Goal: Task Accomplishment & Management: Use online tool/utility

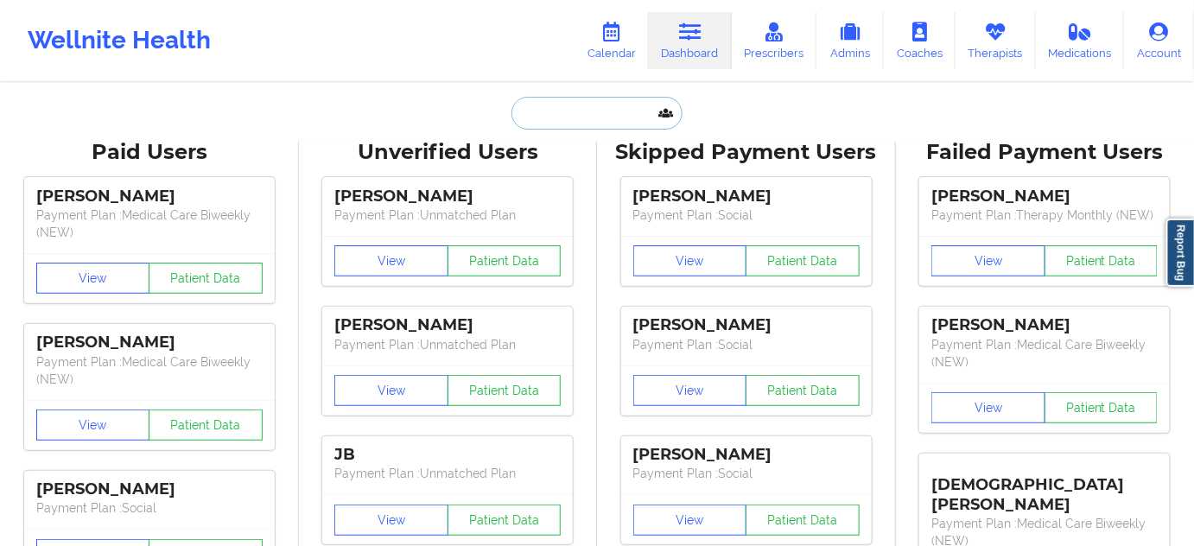
click at [590, 117] on input "text" at bounding box center [596, 113] width 171 height 33
paste input "[PERSON_NAME][US_STATE]"
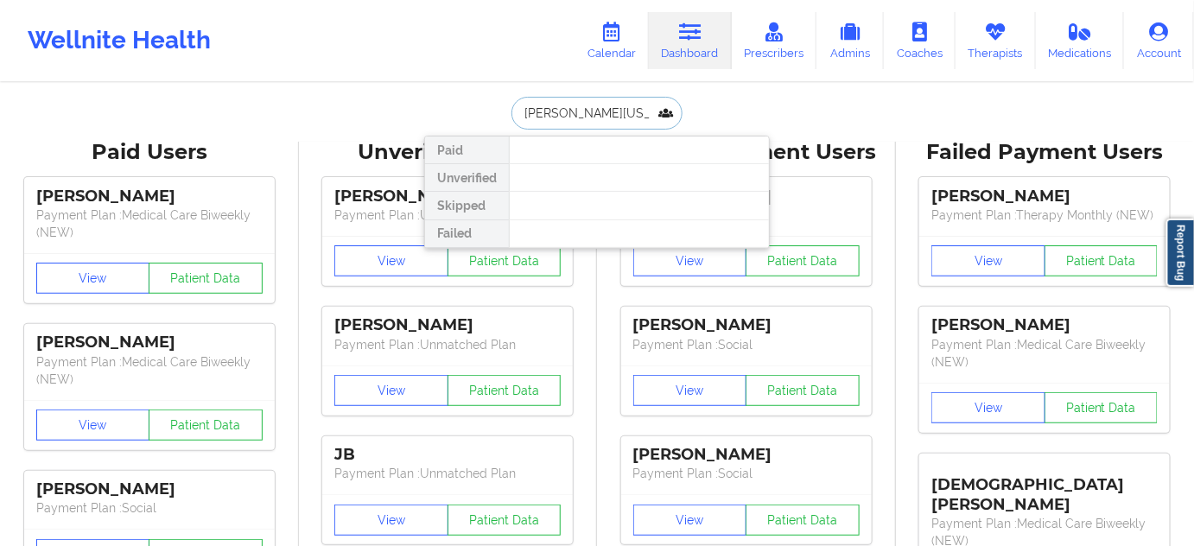
paste input "[EMAIL_ADDRESS][DOMAIN_NAME]"
type input "[EMAIL_ADDRESS][DOMAIN_NAME]"
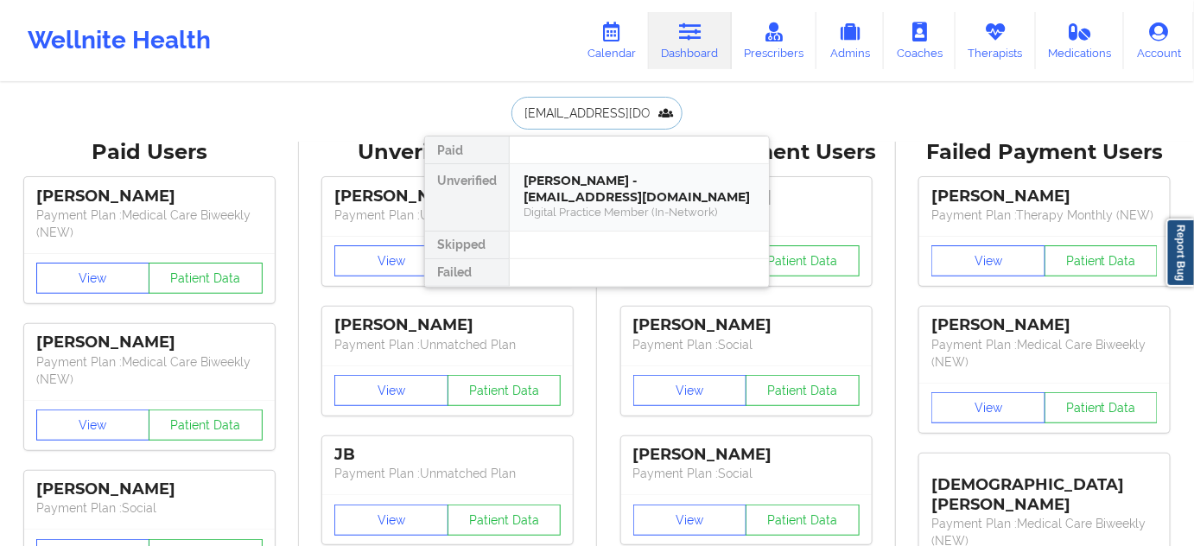
click at [582, 174] on div "[PERSON_NAME] - [EMAIL_ADDRESS][DOMAIN_NAME]" at bounding box center [638, 189] width 231 height 32
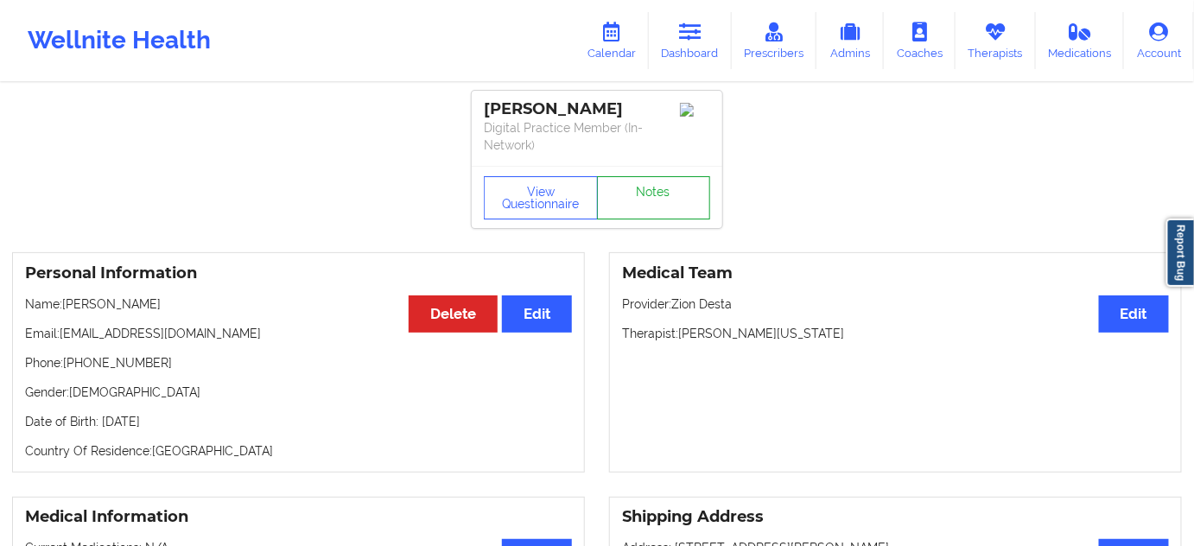
click at [616, 218] on link "Notes" at bounding box center [654, 197] width 114 height 43
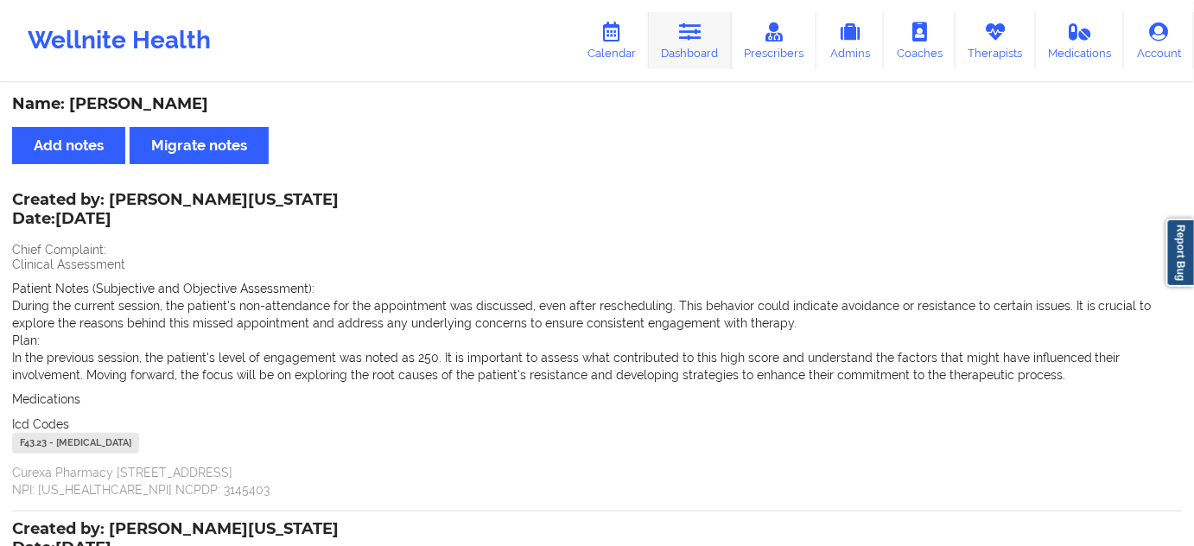
click at [710, 50] on link "Dashboard" at bounding box center [690, 40] width 83 height 57
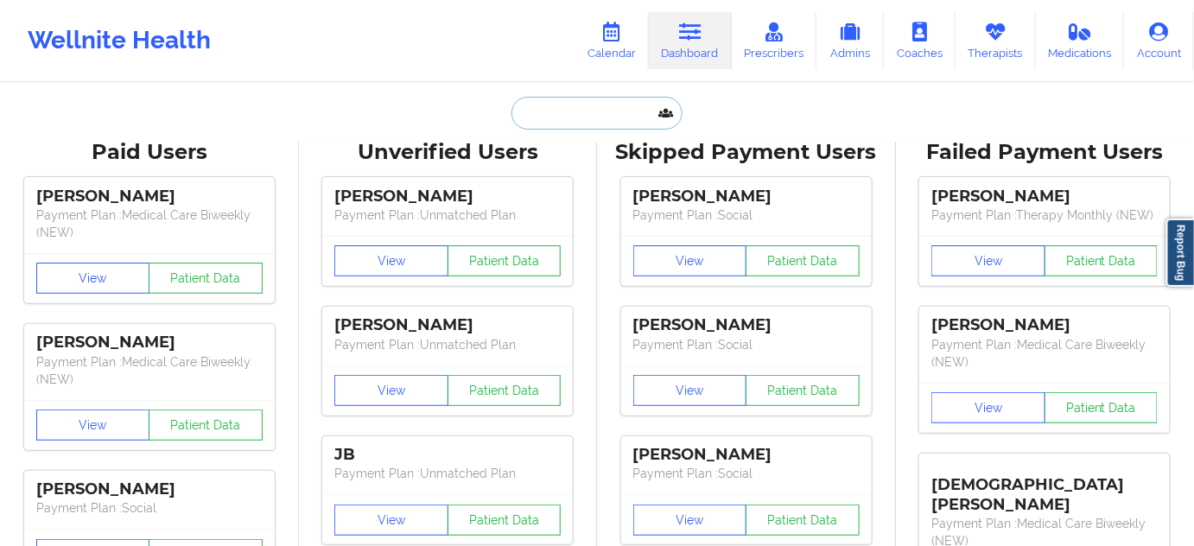
click at [605, 124] on input "text" at bounding box center [596, 113] width 171 height 33
paste input "[EMAIL_ADDRESS][PERSON_NAME][DOMAIN_NAME]"
type input "[EMAIL_ADDRESS][PERSON_NAME][DOMAIN_NAME]"
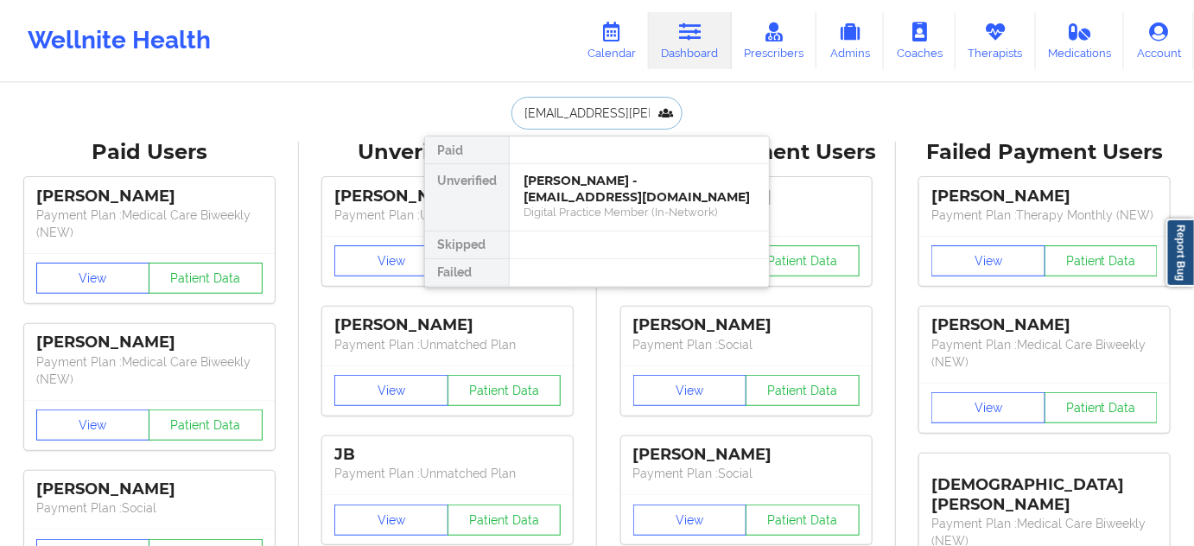
scroll to position [0, 28]
click at [578, 183] on div "Grace Mulcahy - [EMAIL_ADDRESS][PERSON_NAME][DOMAIN_NAME]" at bounding box center [638, 189] width 231 height 32
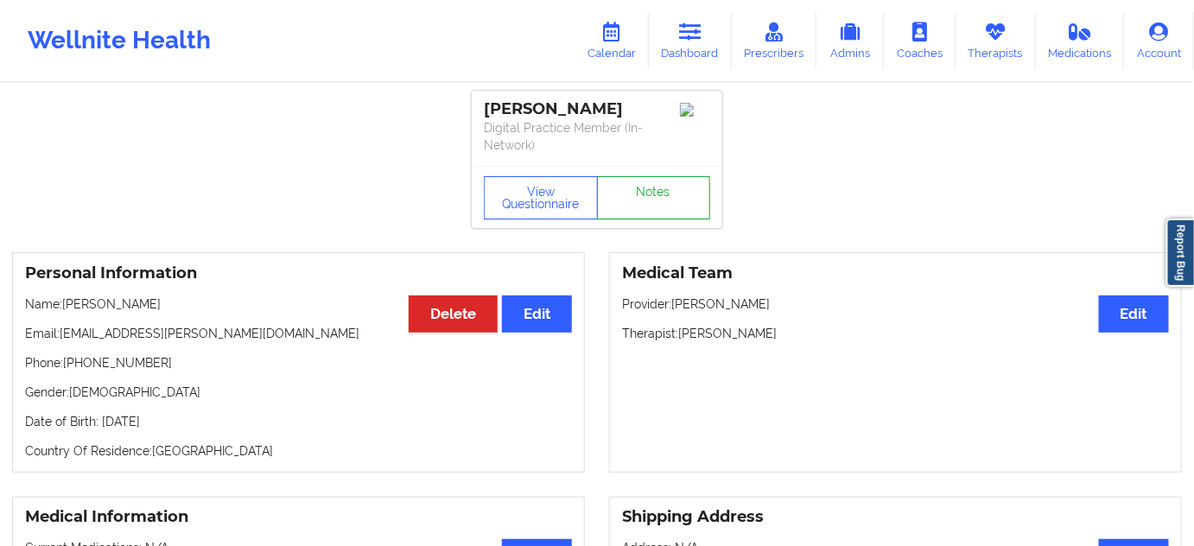
click at [649, 179] on link "Notes" at bounding box center [654, 197] width 114 height 43
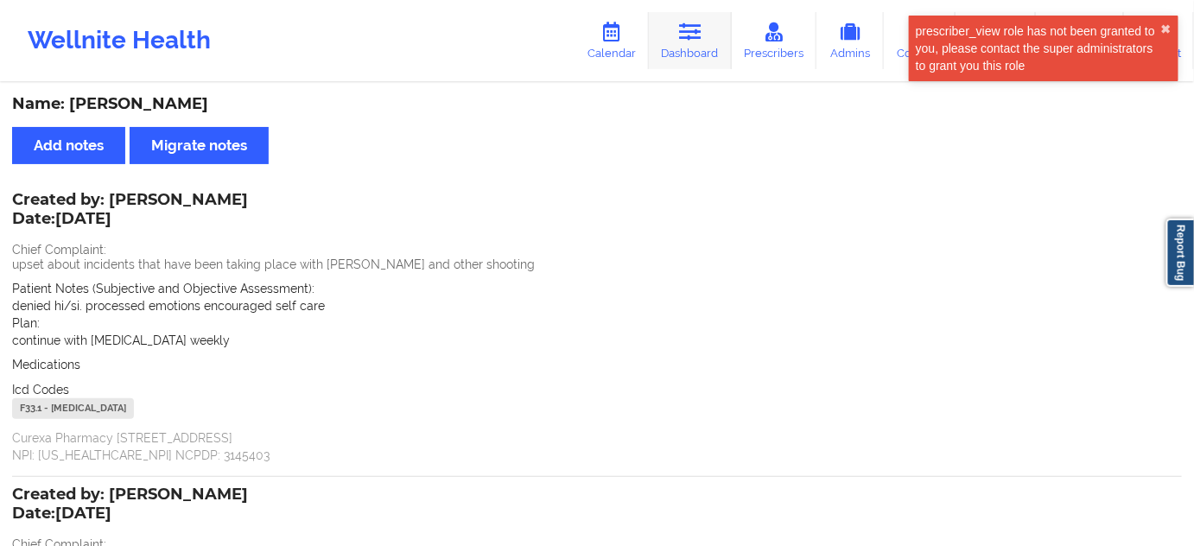
click at [684, 54] on link "Dashboard" at bounding box center [690, 40] width 83 height 57
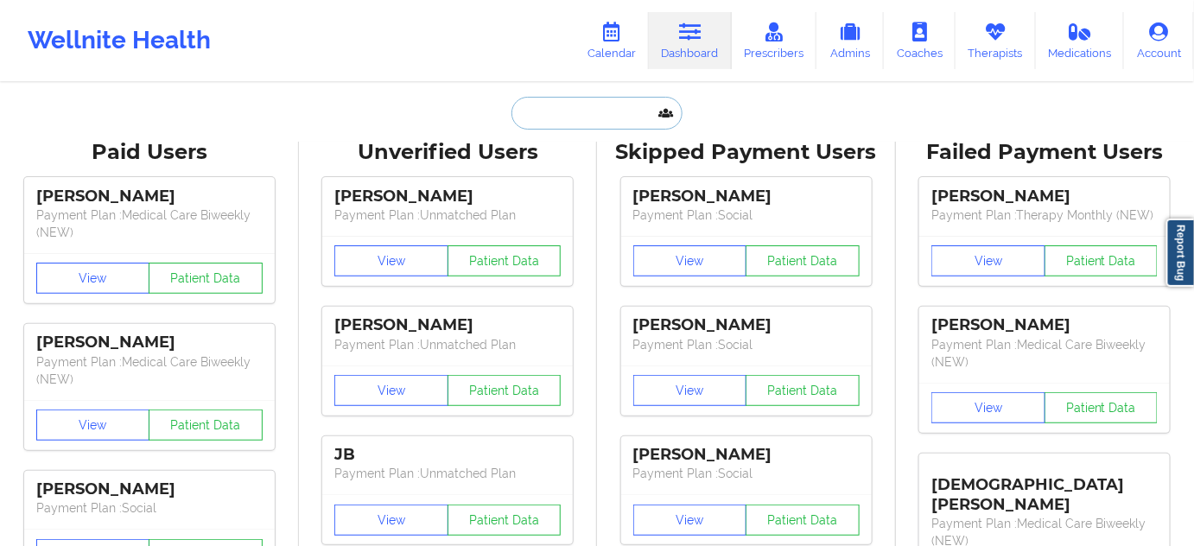
click at [597, 119] on input "text" at bounding box center [596, 113] width 171 height 33
paste input "[EMAIL_ADDRESS][DOMAIN_NAME]"
type input "[EMAIL_ADDRESS][DOMAIN_NAME]"
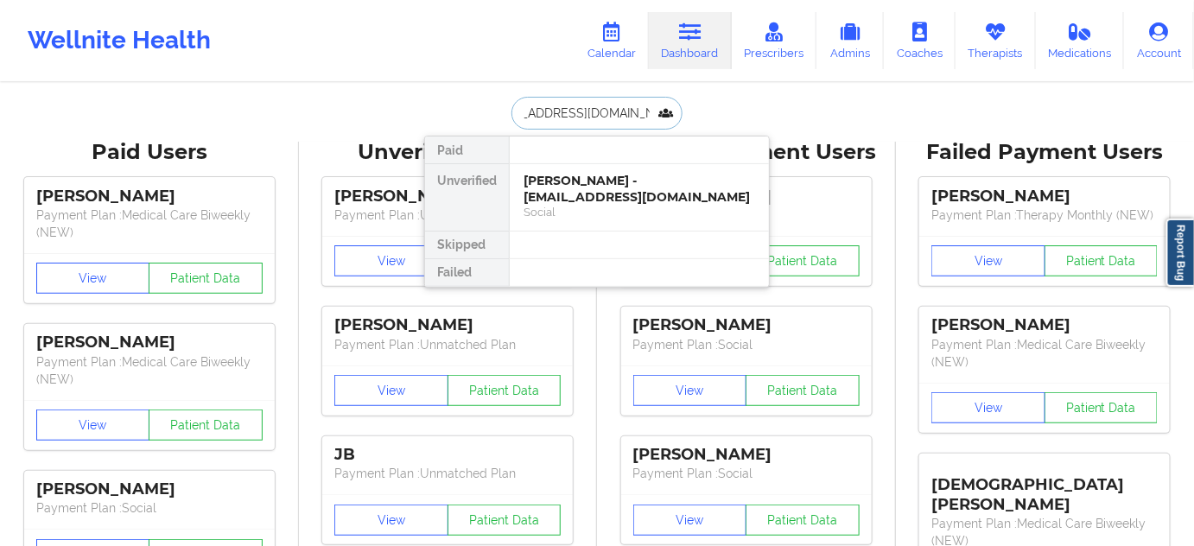
click at [582, 184] on div "[PERSON_NAME] - [EMAIL_ADDRESS][DOMAIN_NAME]" at bounding box center [638, 189] width 231 height 32
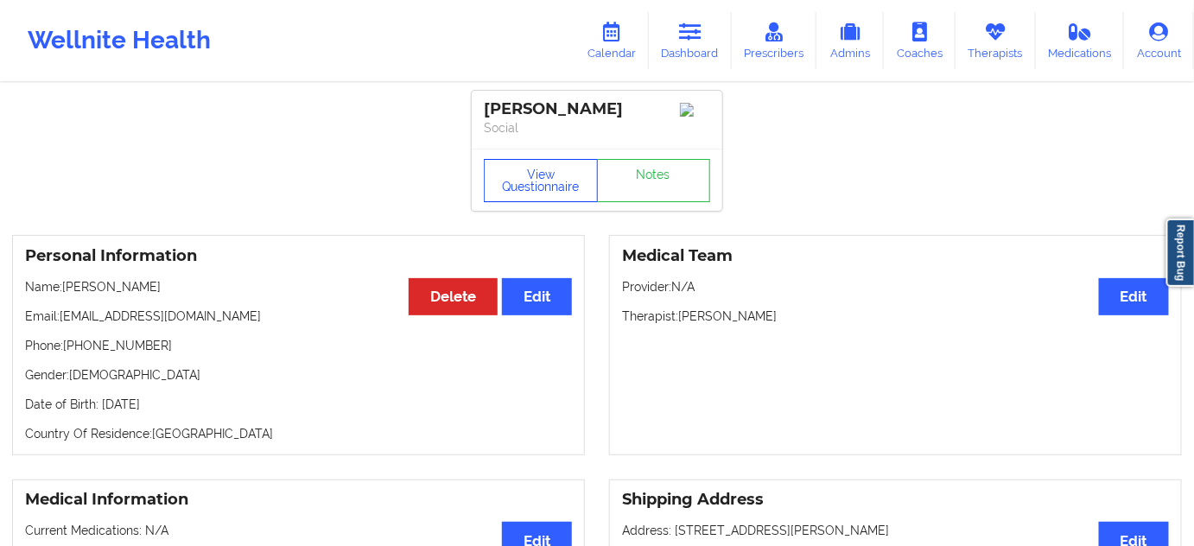
click at [559, 196] on button "View Questionnaire" at bounding box center [541, 180] width 114 height 43
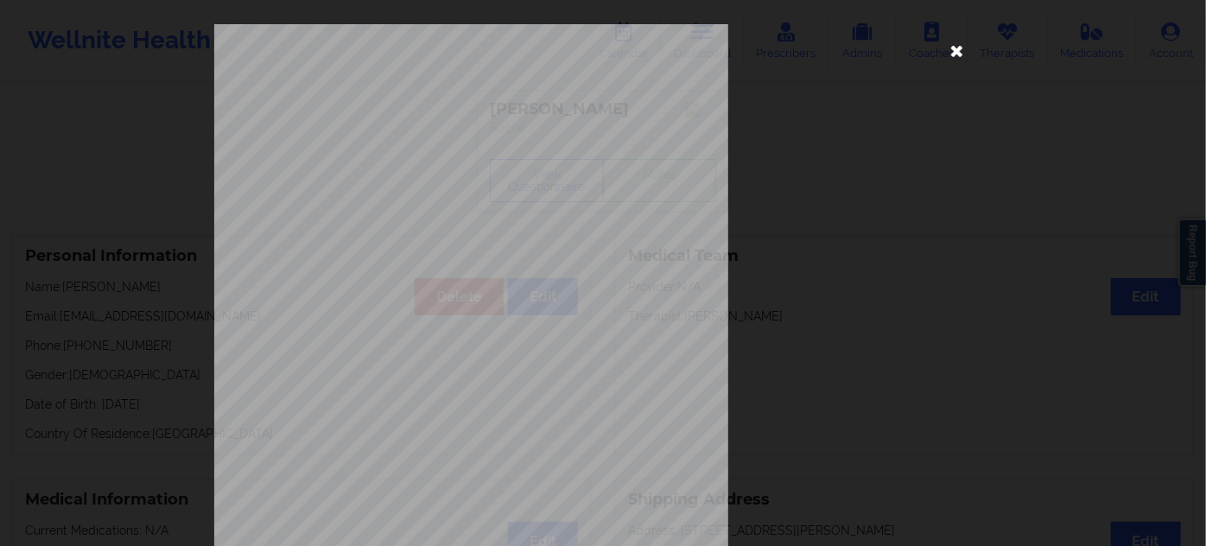
click at [950, 56] on icon at bounding box center [957, 50] width 28 height 28
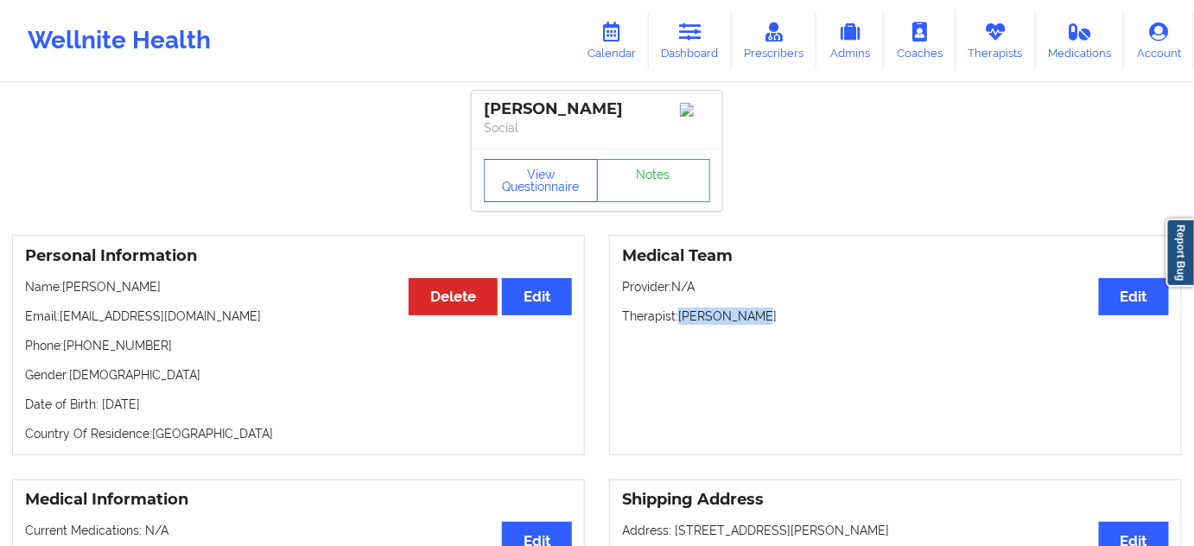
drag, startPoint x: 681, startPoint y: 320, endPoint x: 750, endPoint y: 309, distance: 69.0
click at [748, 313] on p "Therapist: [PERSON_NAME]" at bounding box center [895, 315] width 547 height 17
copy p "[PERSON_NAME]"
click at [570, 112] on div "[PERSON_NAME]" at bounding box center [597, 109] width 226 height 20
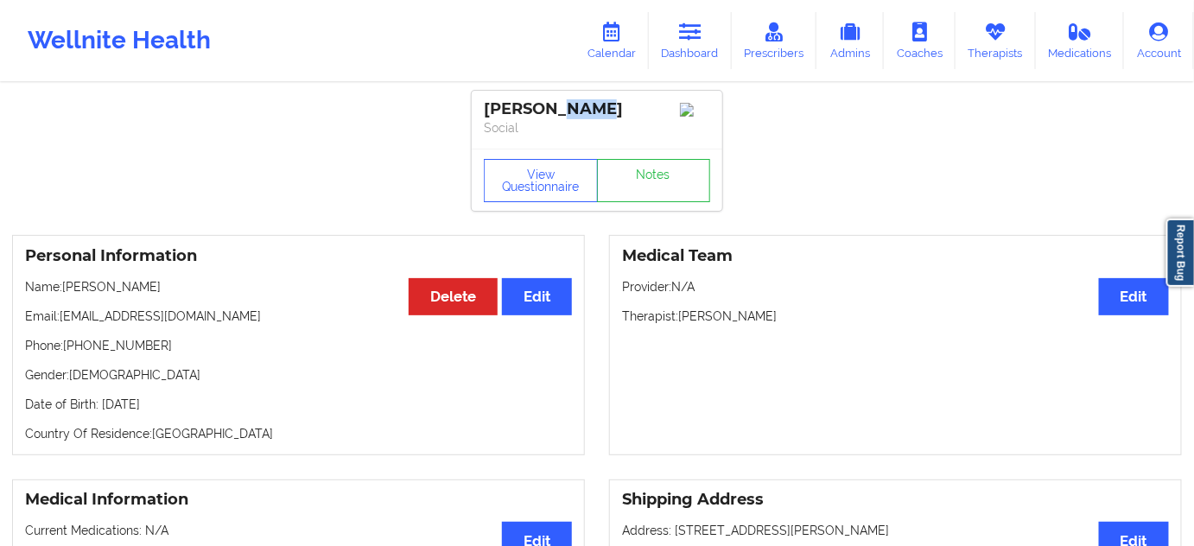
copy div "[PERSON_NAME]"
click at [631, 121] on p "Social" at bounding box center [597, 127] width 226 height 17
drag, startPoint x: 589, startPoint y: 114, endPoint x: 456, endPoint y: 89, distance: 135.3
copy div "[PERSON_NAME]"
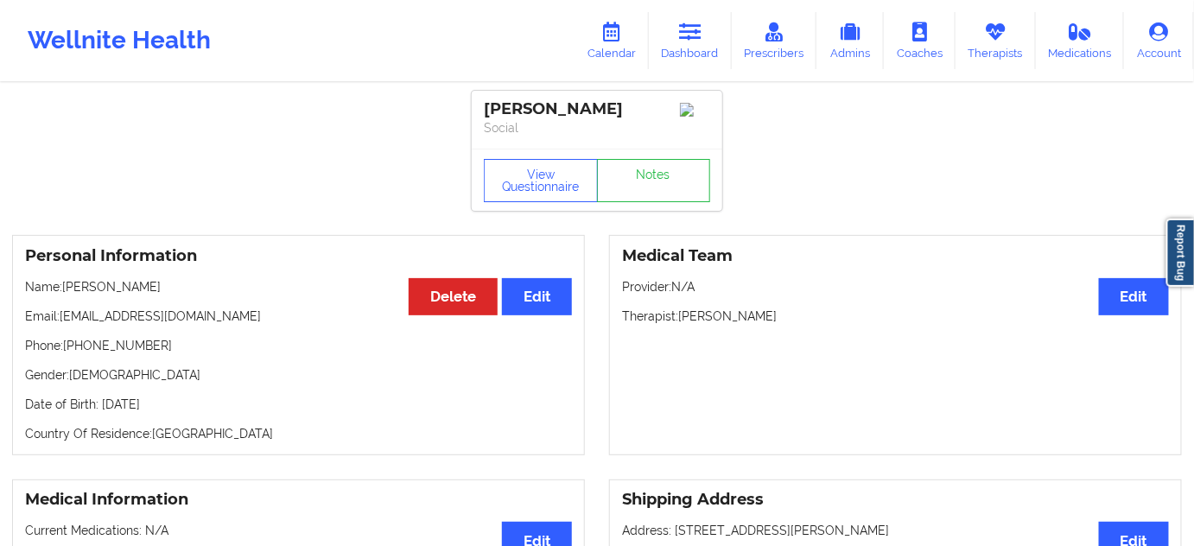
click at [716, 321] on p "Therapist: [PERSON_NAME]" at bounding box center [895, 315] width 547 height 17
click at [717, 321] on p "Therapist: [PERSON_NAME]" at bounding box center [895, 315] width 547 height 17
copy p "[PERSON_NAME]"
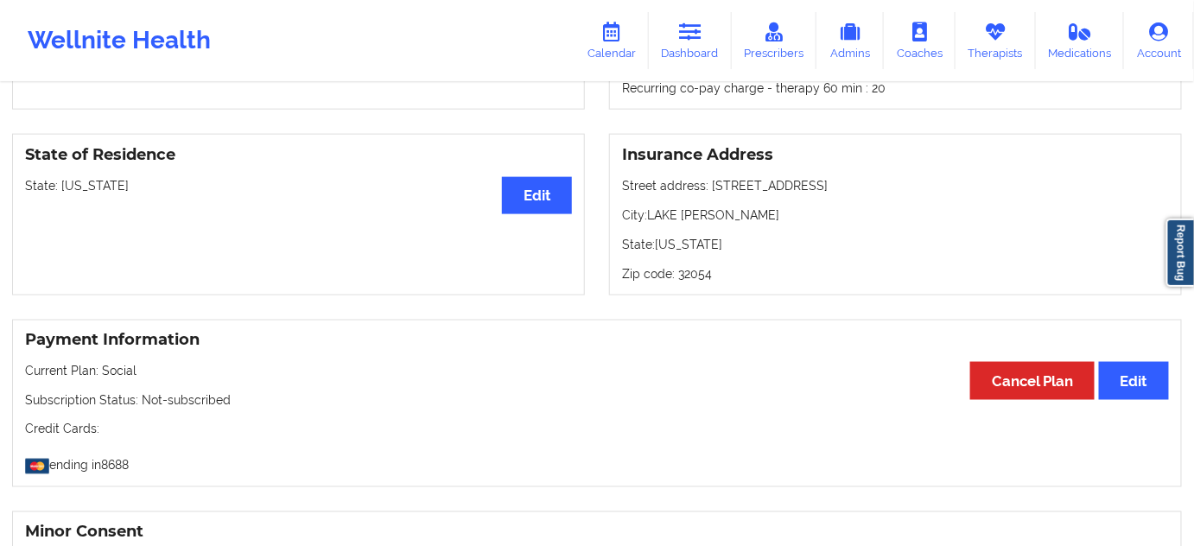
scroll to position [680, 0]
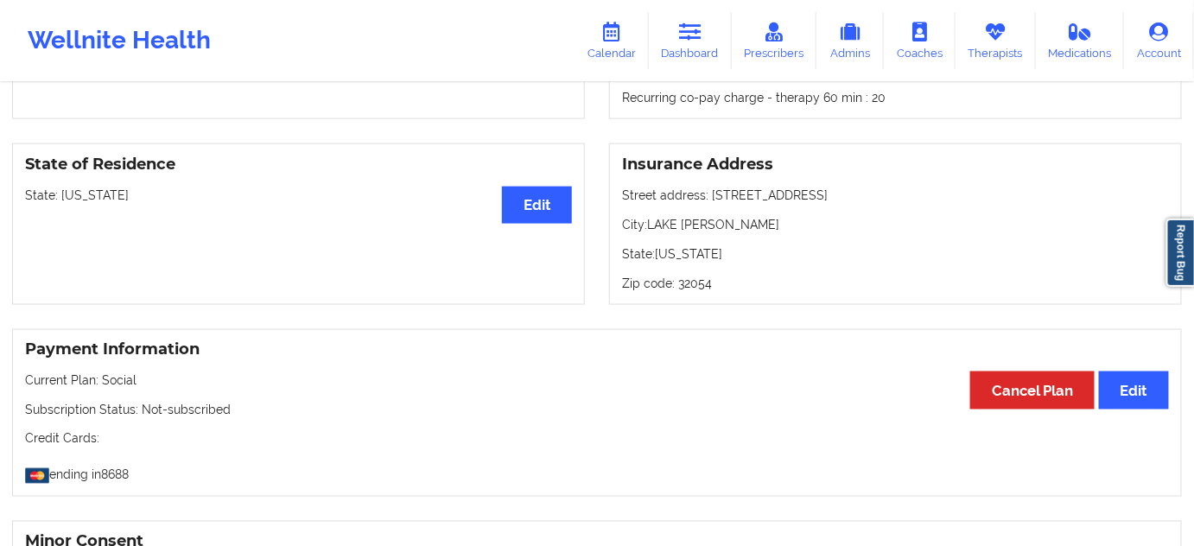
drag, startPoint x: 709, startPoint y: 198, endPoint x: 877, endPoint y: 200, distance: 167.6
click at [877, 200] on p "Street address: [STREET_ADDRESS]" at bounding box center [895, 195] width 547 height 17
copy p "[STREET_ADDRESS]"
click at [709, 225] on p "City: LAKE [PERSON_NAME]" at bounding box center [895, 224] width 547 height 17
drag, startPoint x: 649, startPoint y: 219, endPoint x: 732, endPoint y: 234, distance: 83.4
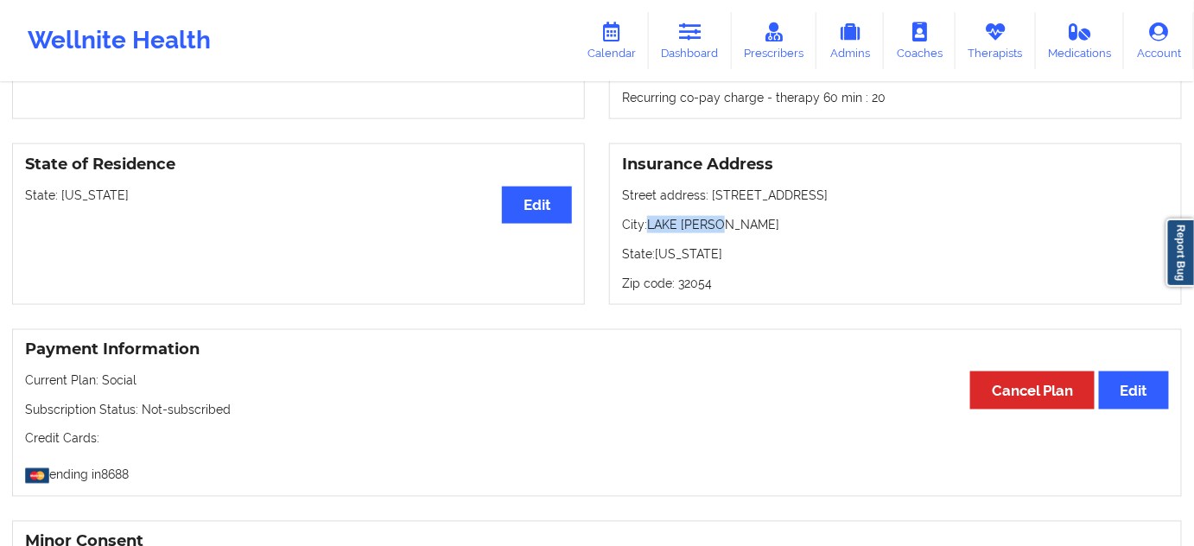
click at [732, 233] on p "City: LAKE [PERSON_NAME]" at bounding box center [895, 224] width 547 height 17
copy p "LAKE [PERSON_NAME]"
click at [686, 283] on p "Zip code: 32054" at bounding box center [895, 283] width 547 height 17
copy p "32054"
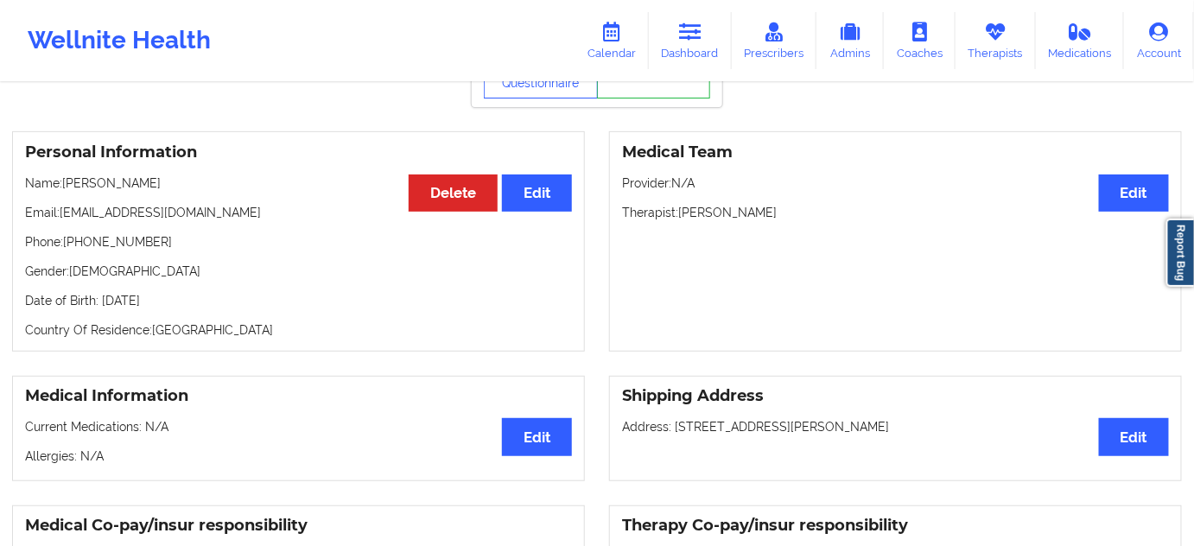
scroll to position [0, 0]
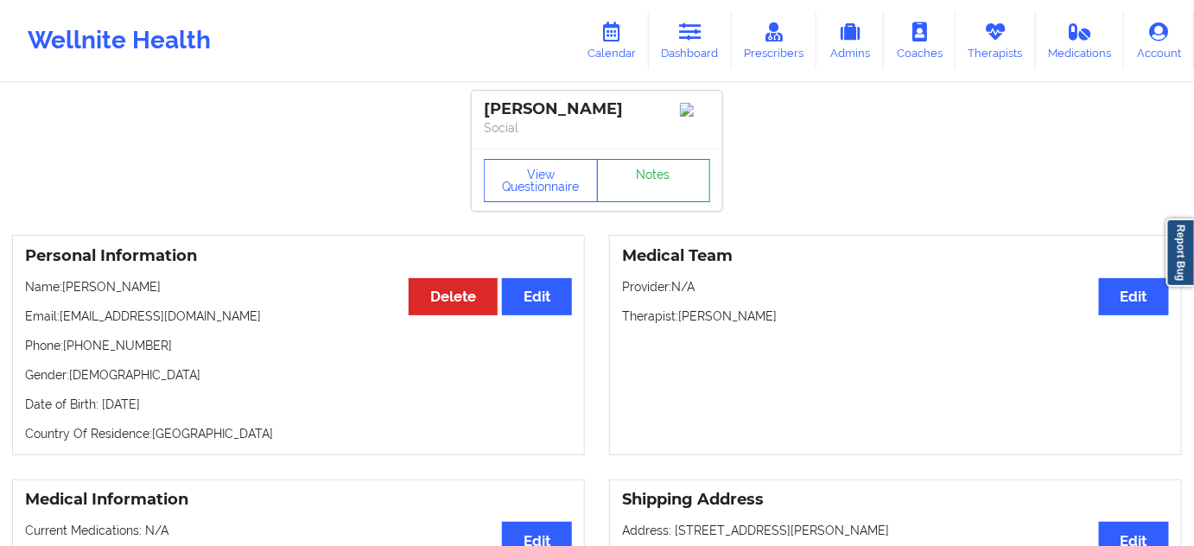
click at [672, 182] on link "Notes" at bounding box center [654, 180] width 114 height 43
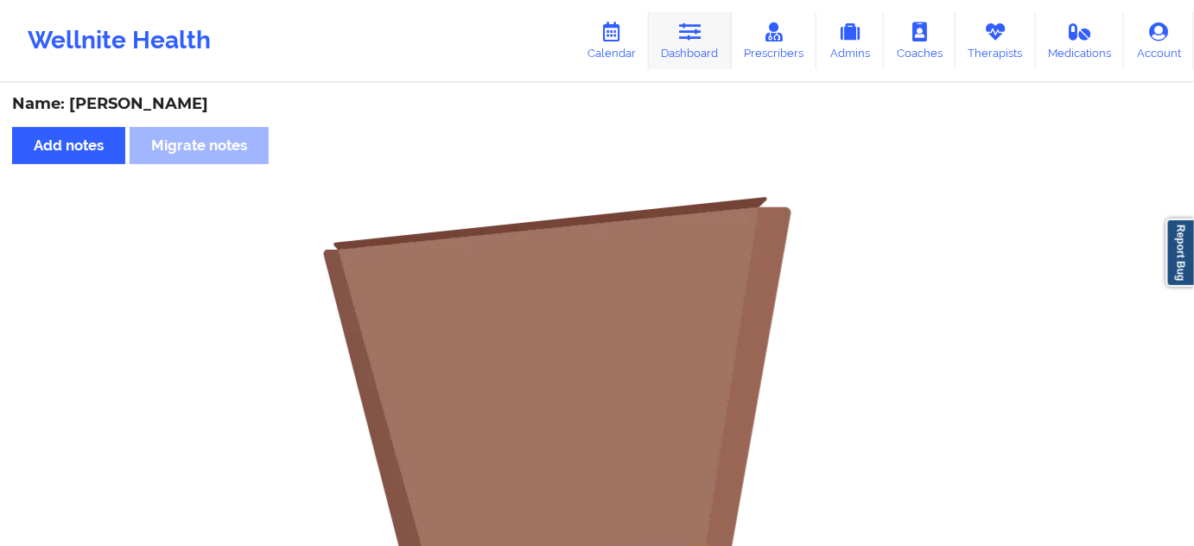
click at [716, 66] on link "Dashboard" at bounding box center [690, 40] width 83 height 57
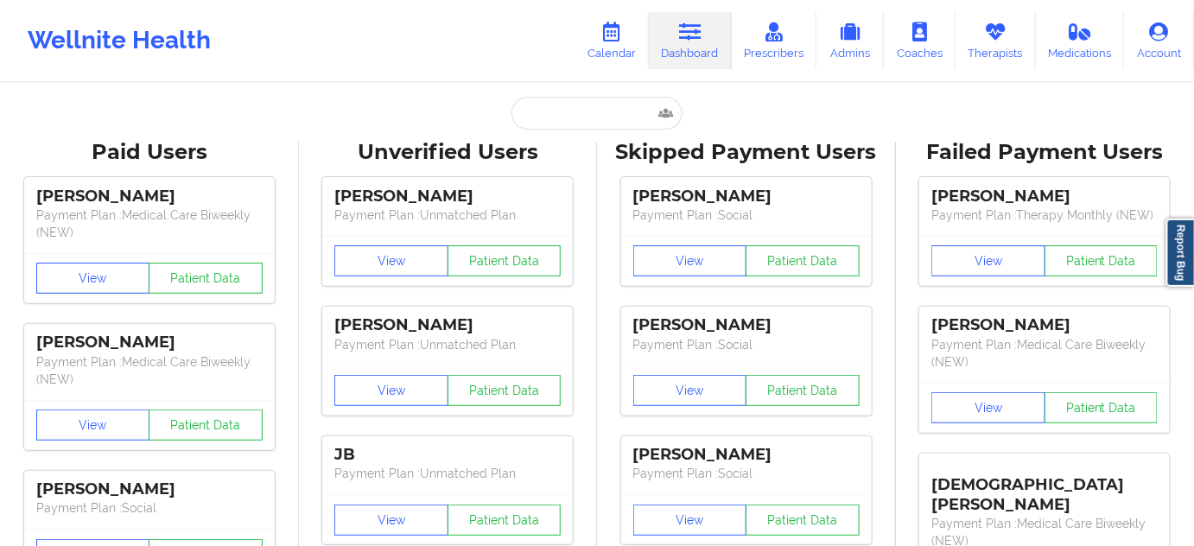
click at [627, 101] on input "text" at bounding box center [596, 113] width 171 height 33
paste input "[EMAIL_ADDRESS][DOMAIN_NAME]"
type input "[EMAIL_ADDRESS][DOMAIN_NAME]"
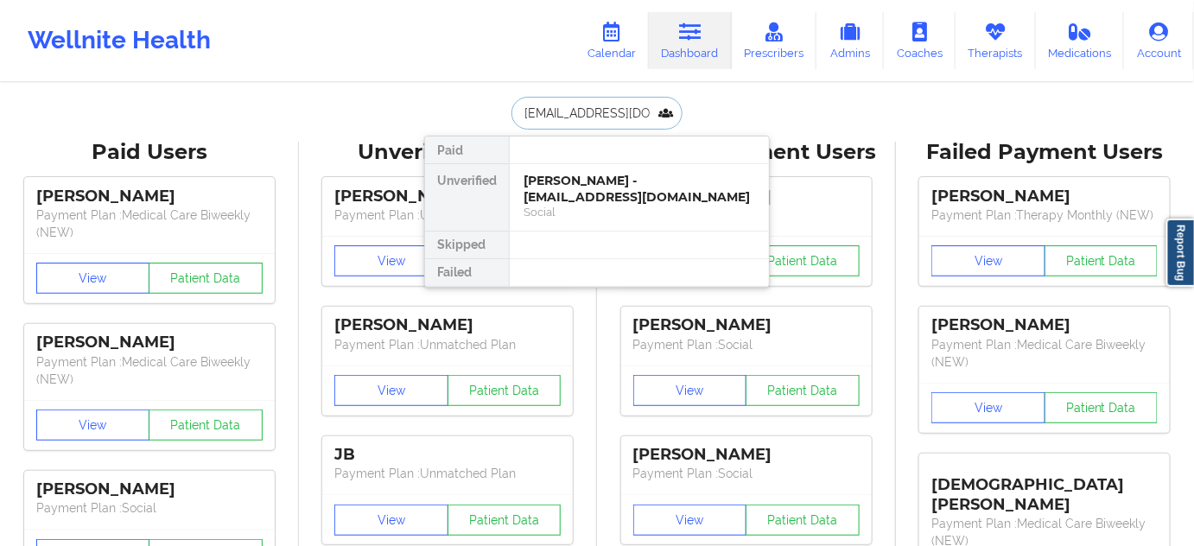
click at [575, 185] on div "[PERSON_NAME] - [EMAIL_ADDRESS][DOMAIN_NAME]" at bounding box center [638, 189] width 231 height 32
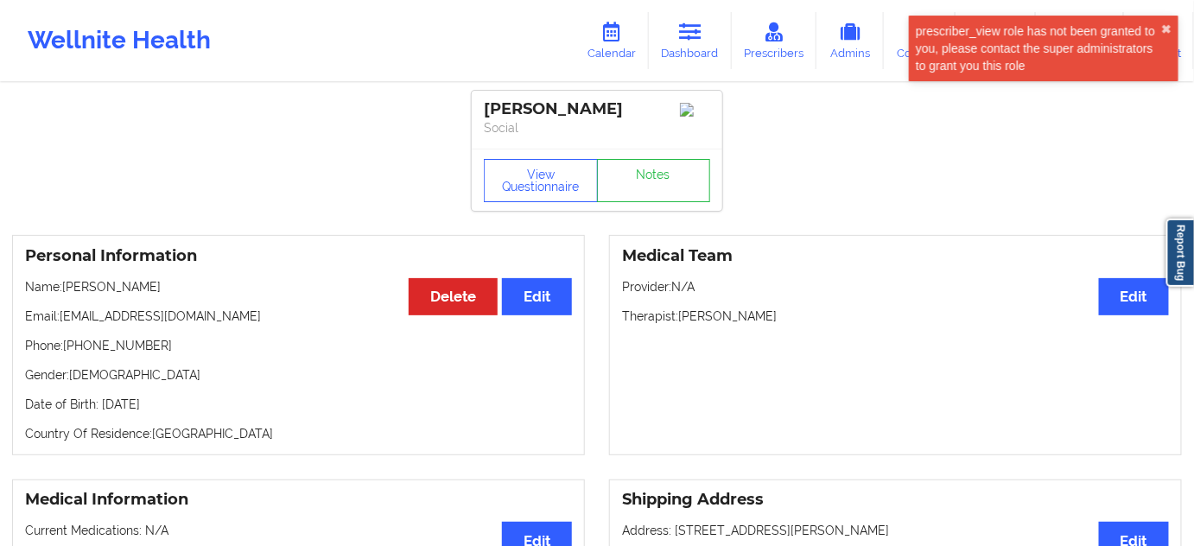
click at [531, 112] on div "[PERSON_NAME]" at bounding box center [597, 109] width 226 height 20
click at [527, 112] on div "[PERSON_NAME]" at bounding box center [597, 109] width 226 height 20
copy div "[PERSON_NAME]"
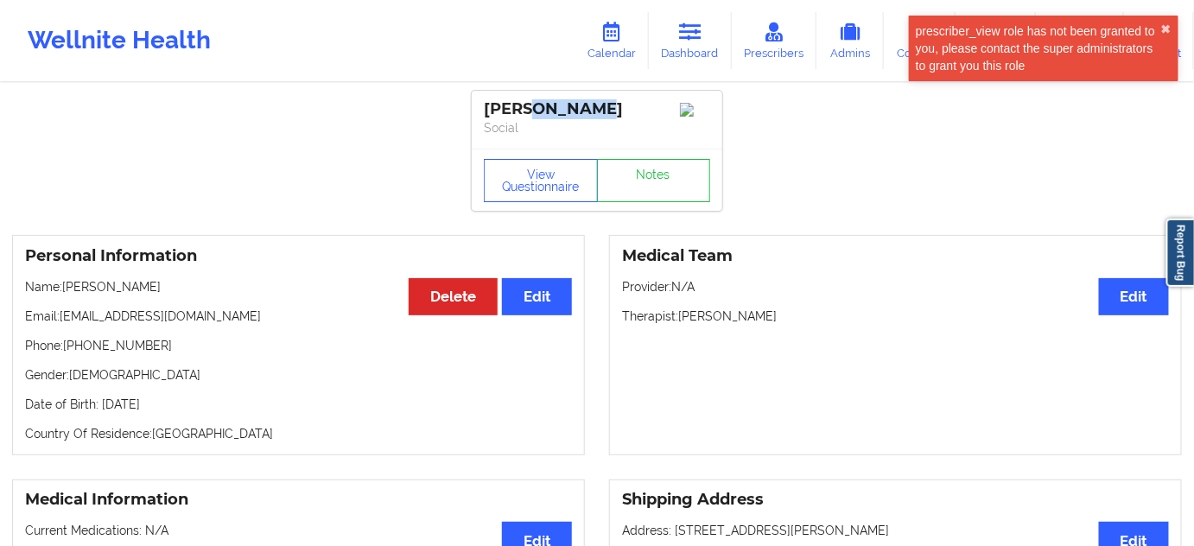
click at [590, 114] on div "[PERSON_NAME]" at bounding box center [597, 109] width 226 height 20
drag, startPoint x: 589, startPoint y: 111, endPoint x: 485, endPoint y: 98, distance: 104.3
click at [485, 99] on div "[PERSON_NAME]" at bounding box center [597, 109] width 226 height 20
copy div "[PERSON_NAME]"
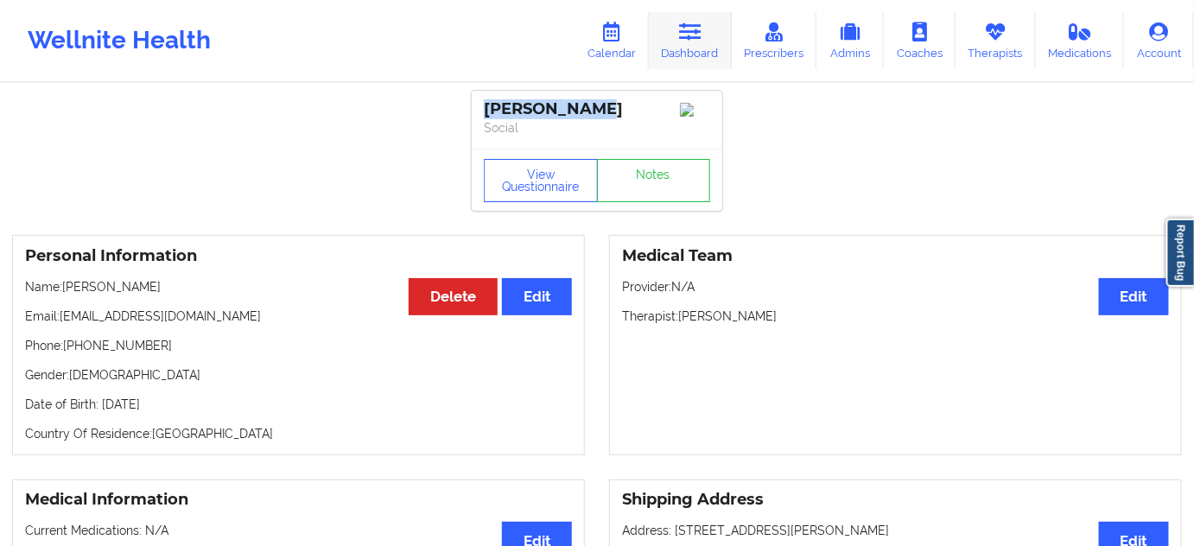
click at [692, 63] on link "Dashboard" at bounding box center [690, 40] width 83 height 57
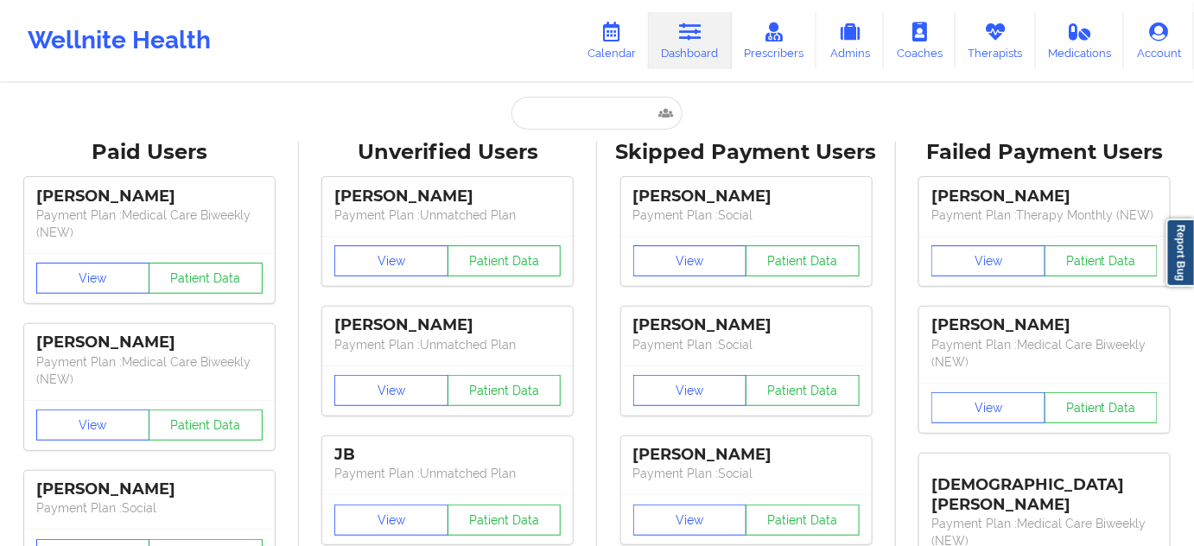
click at [610, 110] on input "text" at bounding box center [596, 113] width 171 height 33
paste input "[DOMAIN_NAME][EMAIL_ADDRESS][DOMAIN_NAME]"
type input "[DOMAIN_NAME][EMAIL_ADDRESS][DOMAIN_NAME]"
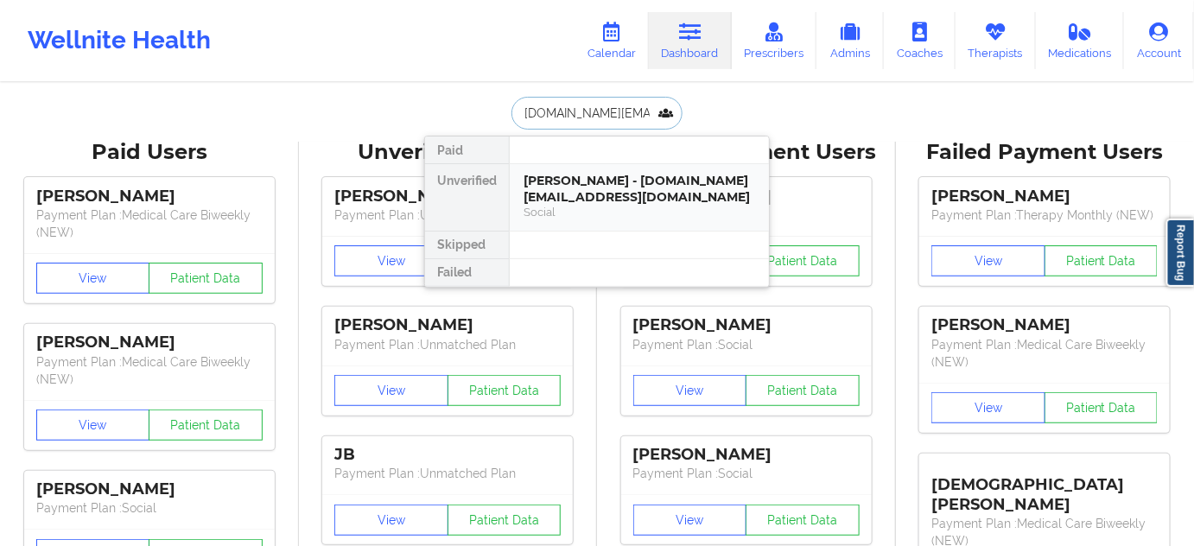
click at [580, 175] on div "[PERSON_NAME] - [DOMAIN_NAME][EMAIL_ADDRESS][DOMAIN_NAME]" at bounding box center [638, 189] width 231 height 32
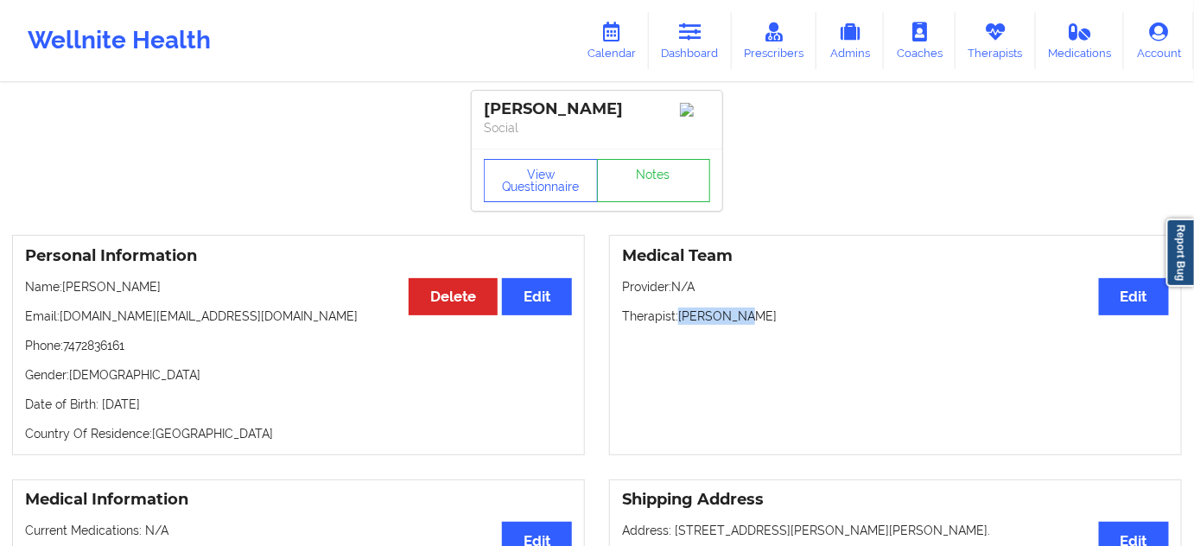
drag, startPoint x: 680, startPoint y: 320, endPoint x: 759, endPoint y: 320, distance: 79.5
click at [759, 320] on p "Therapist: [PERSON_NAME]" at bounding box center [895, 315] width 547 height 17
copy p "[PERSON_NAME]"
drag, startPoint x: 621, startPoint y: 103, endPoint x: 483, endPoint y: 99, distance: 138.2
click at [484, 99] on div "[PERSON_NAME]" at bounding box center [597, 109] width 226 height 20
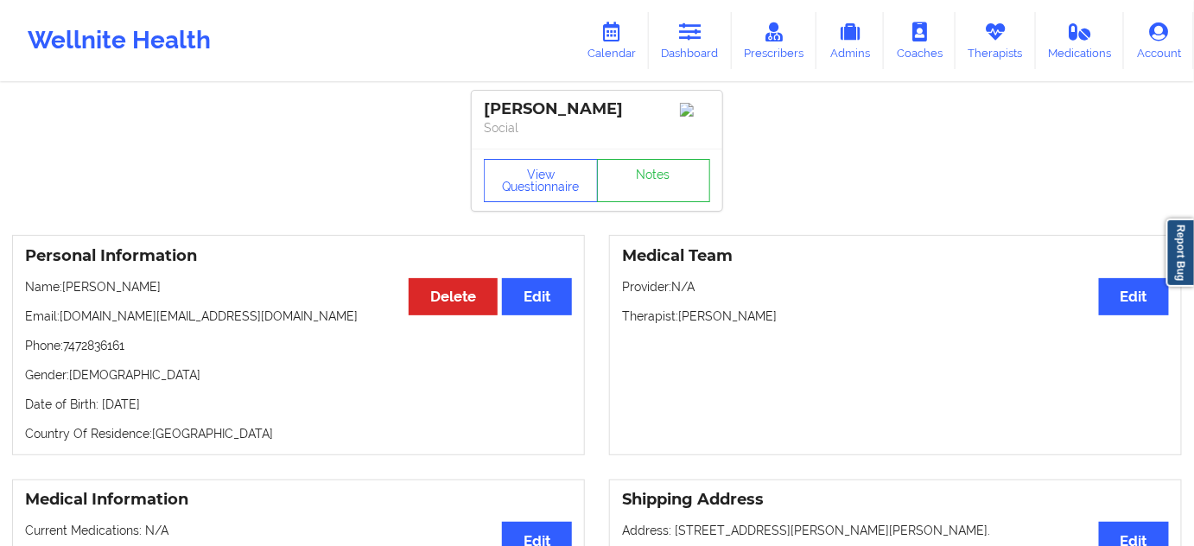
click at [597, 144] on div "[PERSON_NAME] Social" at bounding box center [597, 120] width 250 height 58
click at [596, 117] on div "[PERSON_NAME]" at bounding box center [597, 109] width 226 height 20
click at [520, 116] on div "[PERSON_NAME]" at bounding box center [597, 109] width 226 height 20
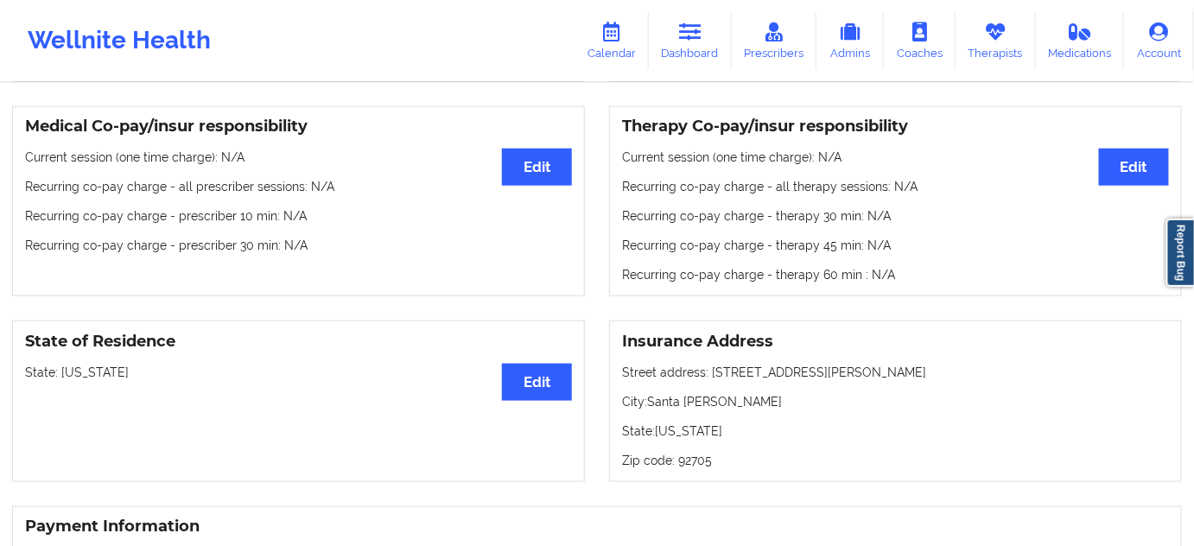
scroll to position [523, 0]
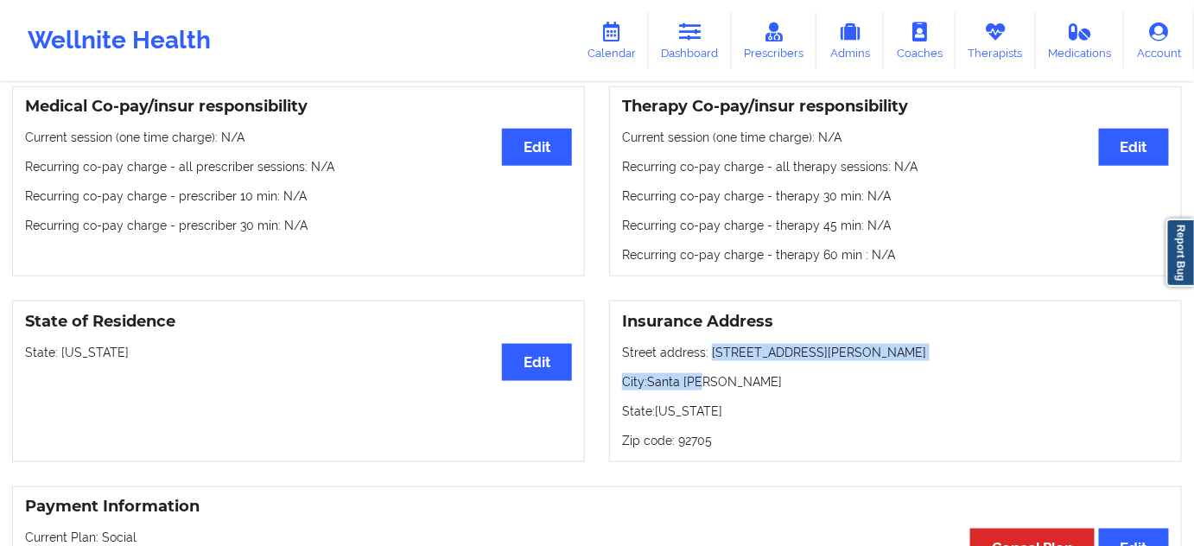
drag, startPoint x: 709, startPoint y: 358, endPoint x: 834, endPoint y: 365, distance: 125.5
click at [834, 365] on div "Insurance Address Street address: [STREET_ADDRESS][PERSON_NAME] State: [US_STAT…" at bounding box center [895, 382] width 573 height 162
click at [743, 386] on p "City: [GEOGRAPHIC_DATA][PERSON_NAME]" at bounding box center [895, 381] width 547 height 17
drag, startPoint x: 710, startPoint y: 354, endPoint x: 805, endPoint y: 354, distance: 95.0
click at [847, 361] on p "Street address: [STREET_ADDRESS][PERSON_NAME]" at bounding box center [895, 352] width 547 height 17
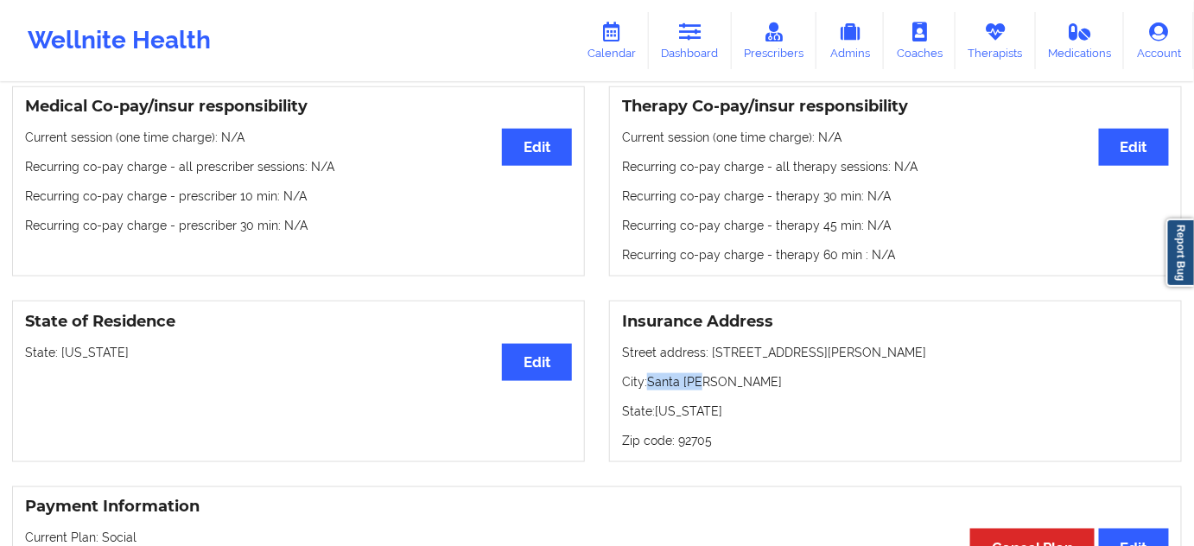
drag, startPoint x: 649, startPoint y: 383, endPoint x: 724, endPoint y: 387, distance: 75.2
click at [724, 387] on p "City: [GEOGRAPHIC_DATA][PERSON_NAME]" at bounding box center [895, 381] width 547 height 17
click at [698, 448] on p "Zip code: 92705" at bounding box center [895, 440] width 547 height 17
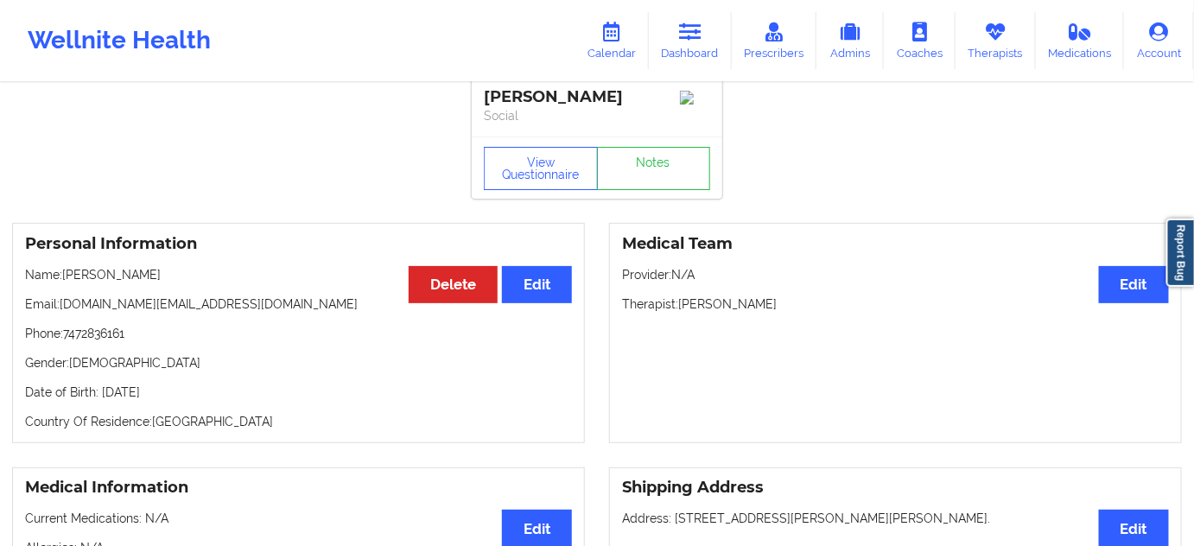
scroll to position [0, 0]
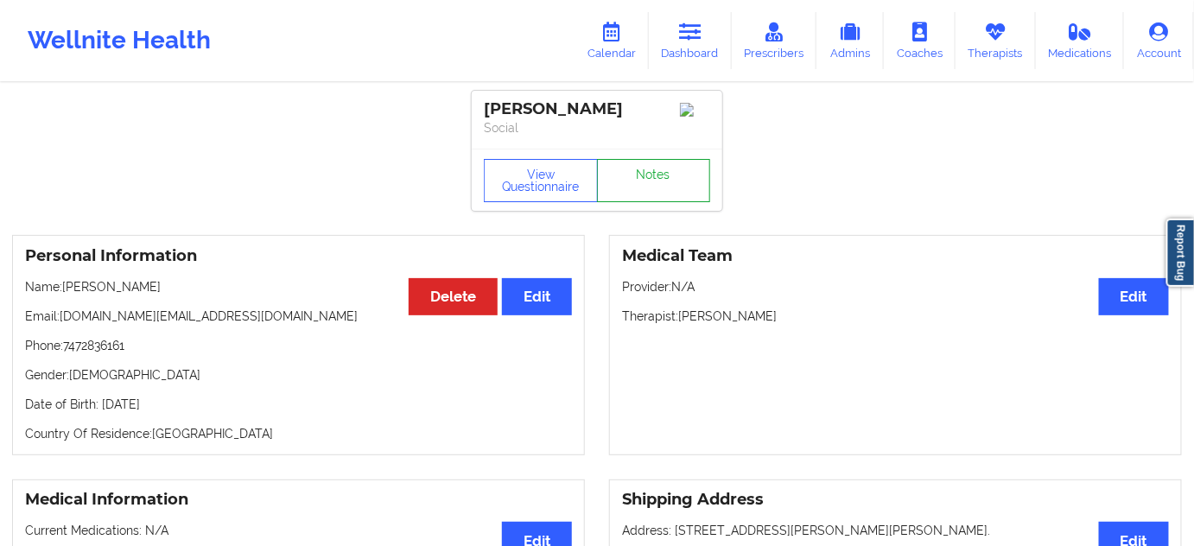
click at [687, 185] on link "Notes" at bounding box center [654, 180] width 114 height 43
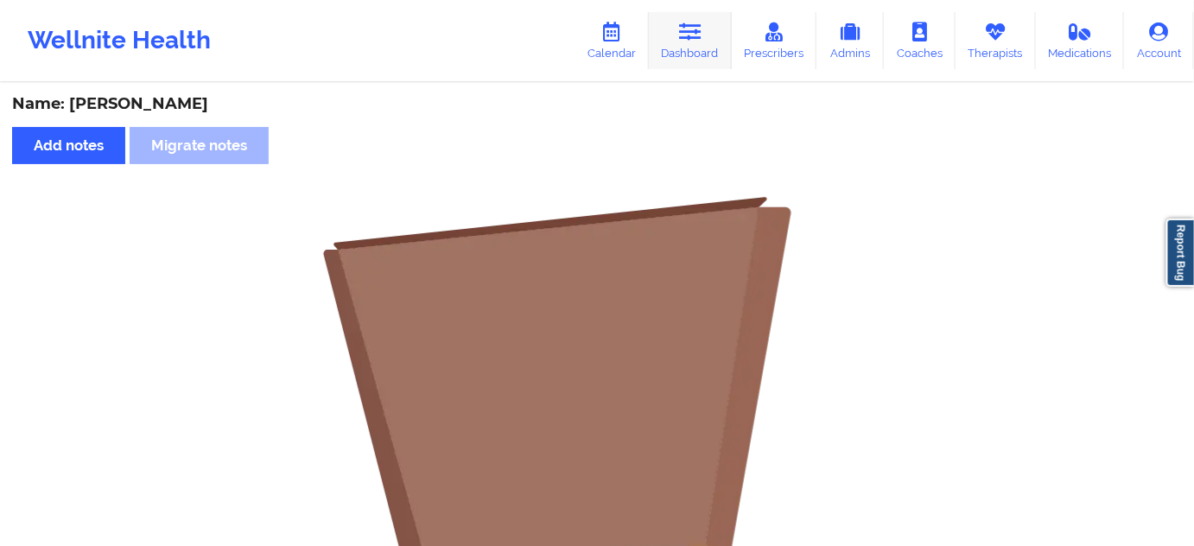
click at [701, 67] on link "Dashboard" at bounding box center [690, 40] width 83 height 57
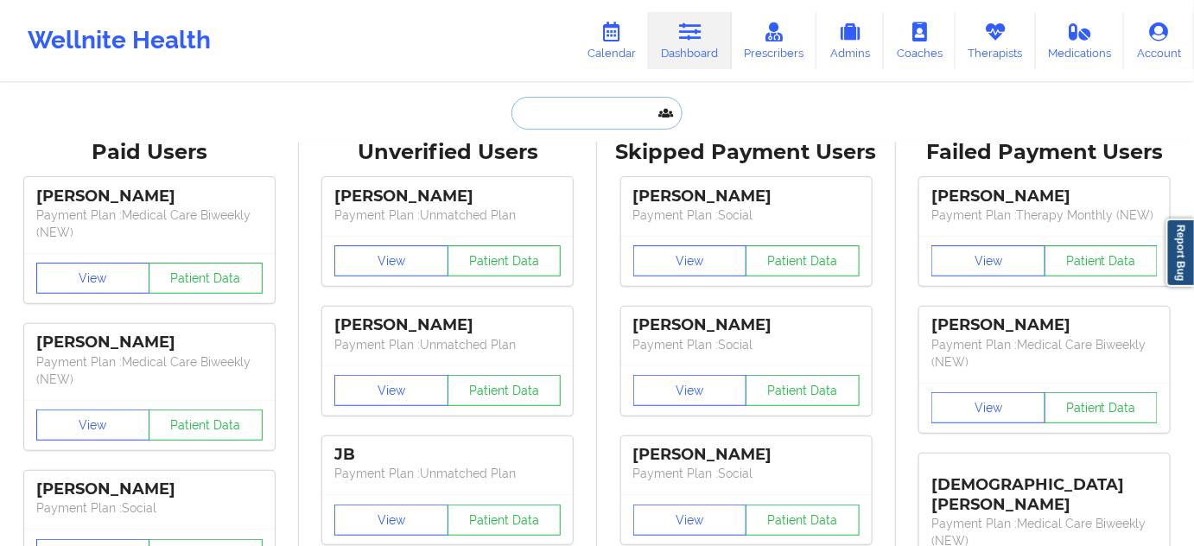
click at [626, 117] on input "text" at bounding box center [596, 113] width 171 height 33
paste input "[EMAIL_ADDRESS][DOMAIN_NAME]"
type input "[EMAIL_ADDRESS][DOMAIN_NAME]"
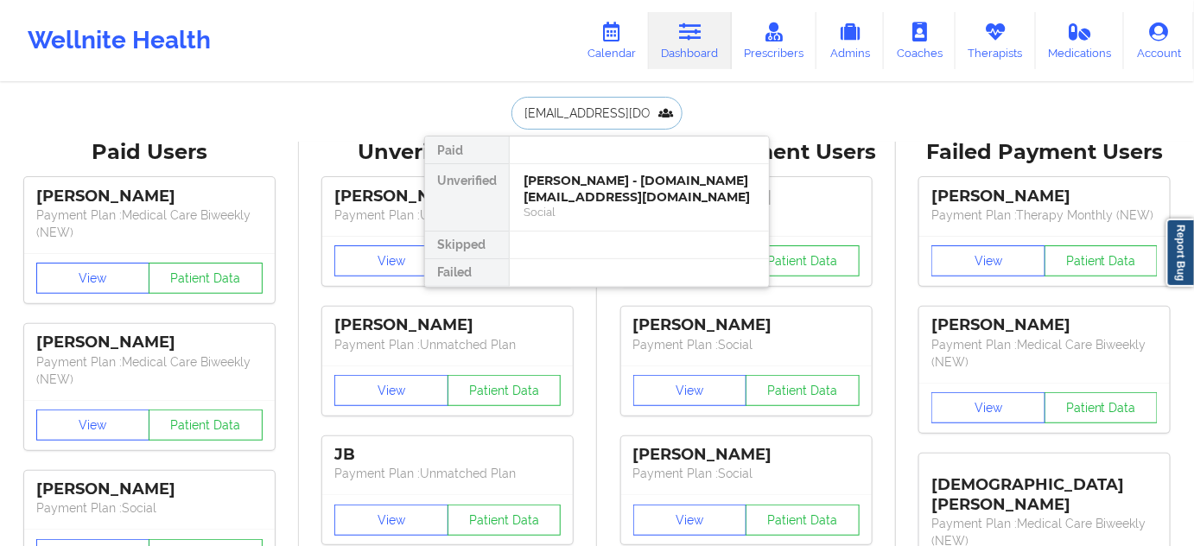
scroll to position [0, 35]
click at [590, 181] on div "[PERSON_NAME] - [EMAIL_ADDRESS][DOMAIN_NAME]" at bounding box center [638, 189] width 231 height 32
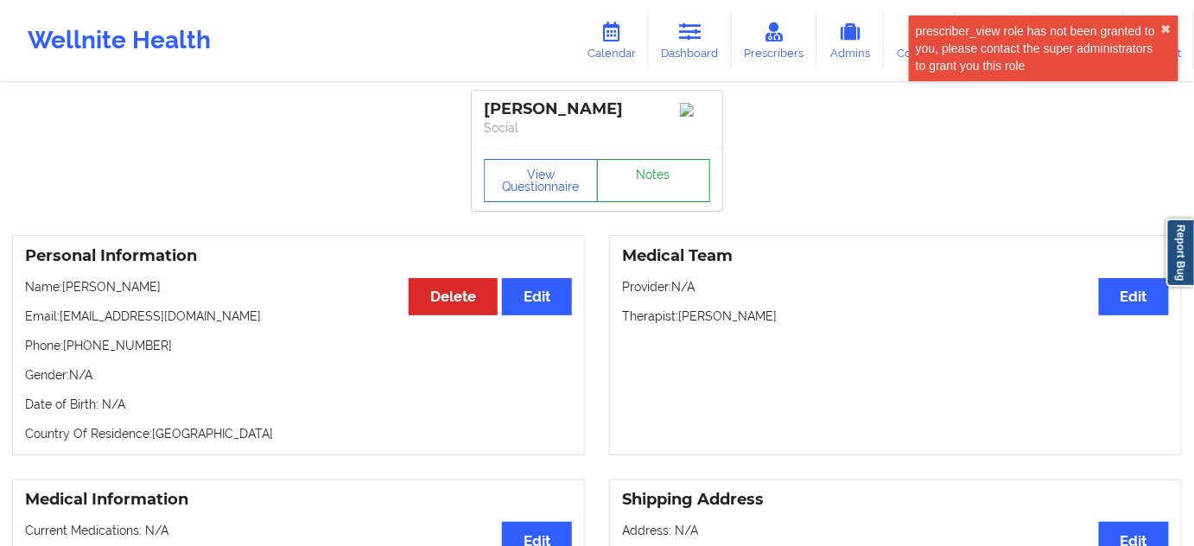
click at [644, 190] on link "Notes" at bounding box center [654, 180] width 114 height 43
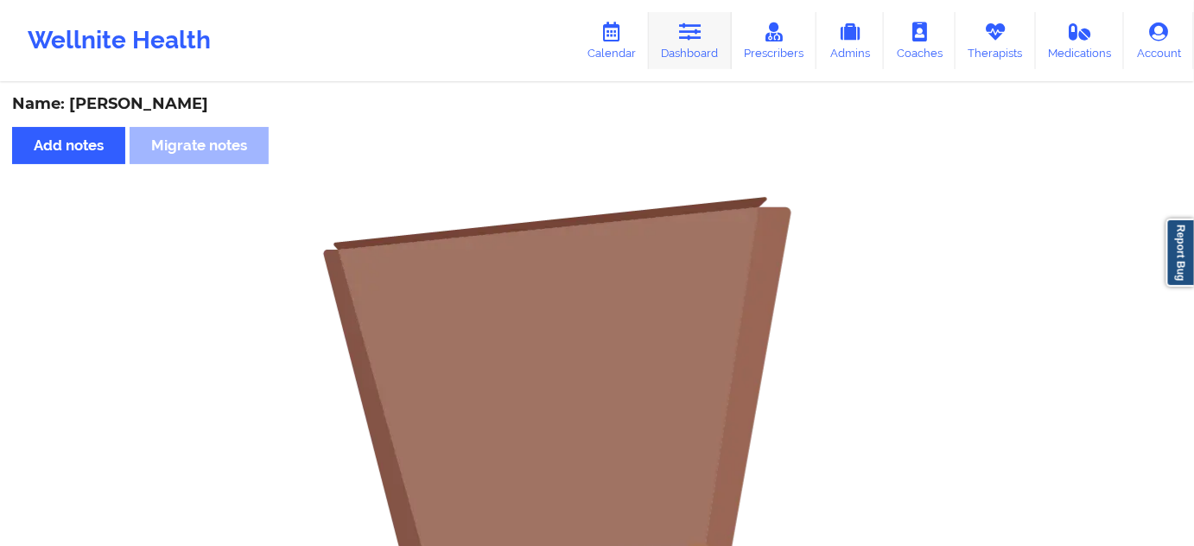
drag, startPoint x: 698, startPoint y: 35, endPoint x: 659, endPoint y: 61, distance: 47.2
click at [698, 35] on icon at bounding box center [690, 31] width 22 height 19
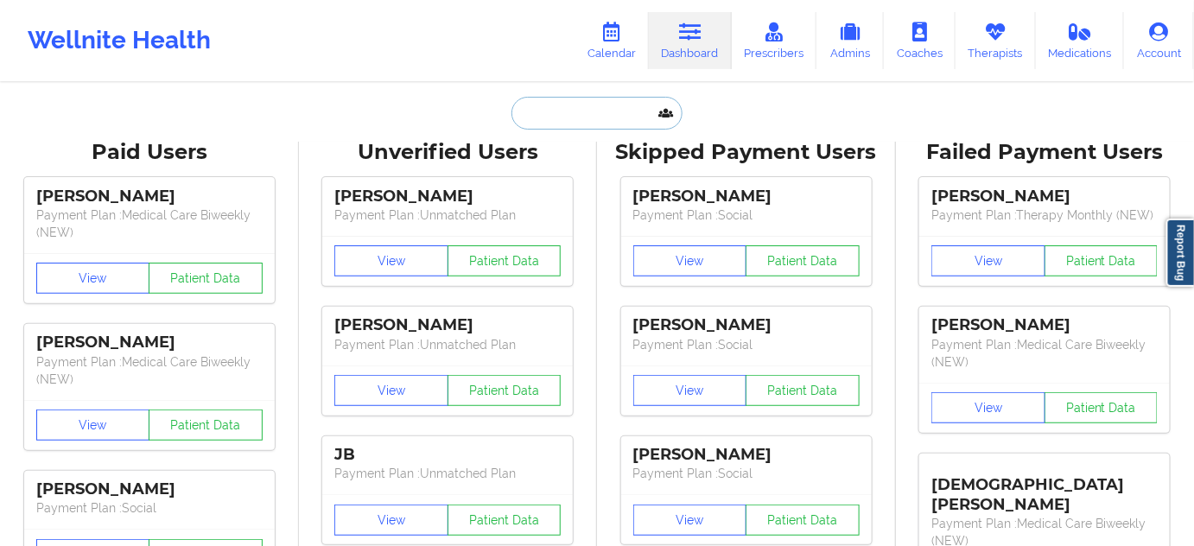
click at [589, 104] on input "text" at bounding box center [596, 113] width 171 height 33
paste input "[EMAIL_ADDRESS][DOMAIN_NAME]"
type input "[EMAIL_ADDRESS][DOMAIN_NAME]"
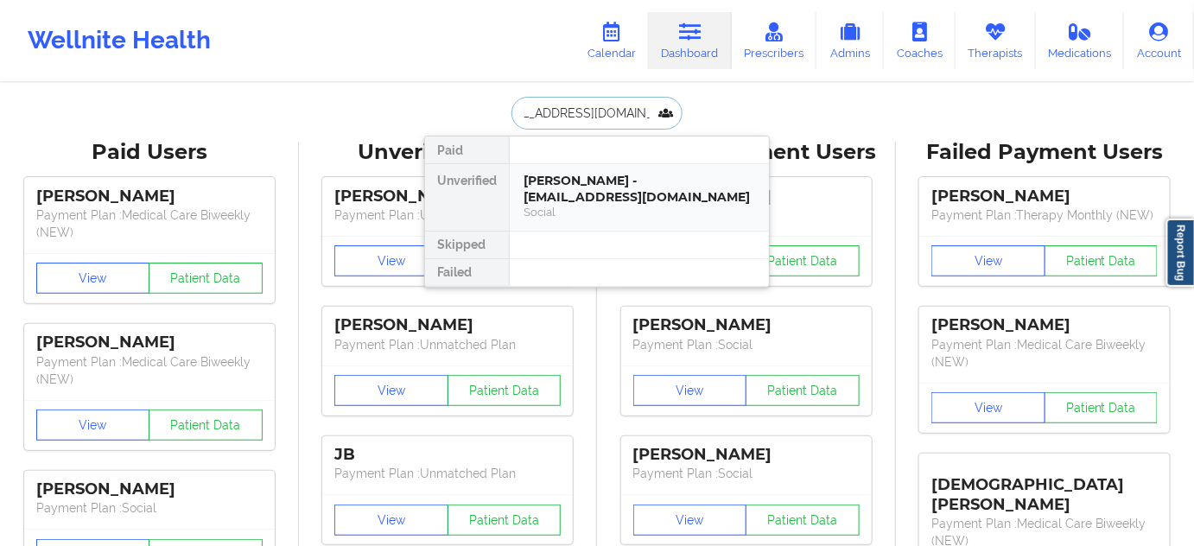
click at [599, 185] on div "[PERSON_NAME] - [EMAIL_ADDRESS][DOMAIN_NAME]" at bounding box center [638, 189] width 231 height 32
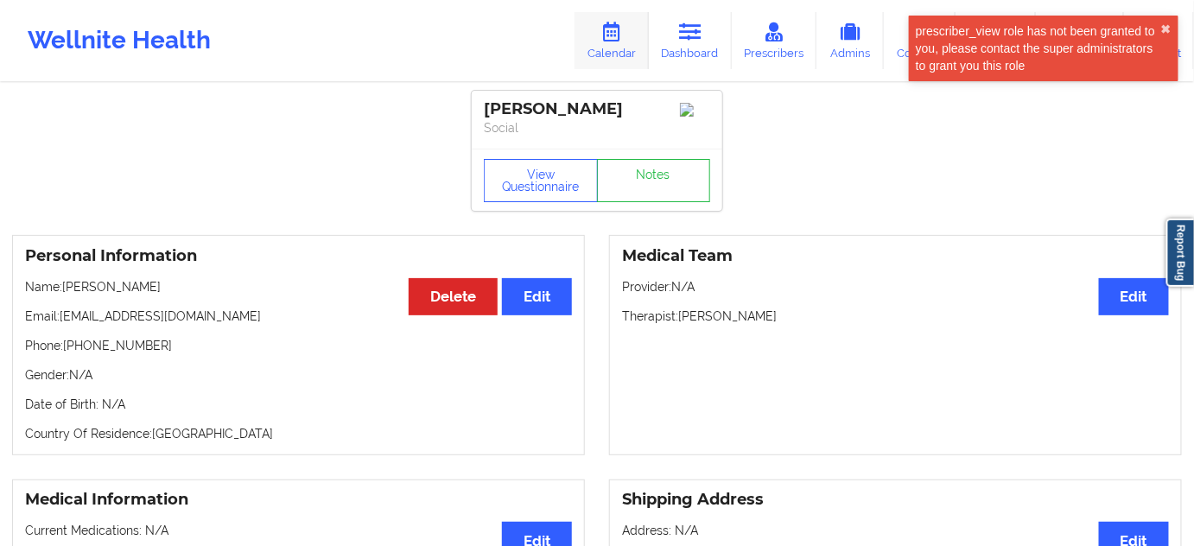
click at [630, 36] on link "Calendar" at bounding box center [611, 40] width 74 height 57
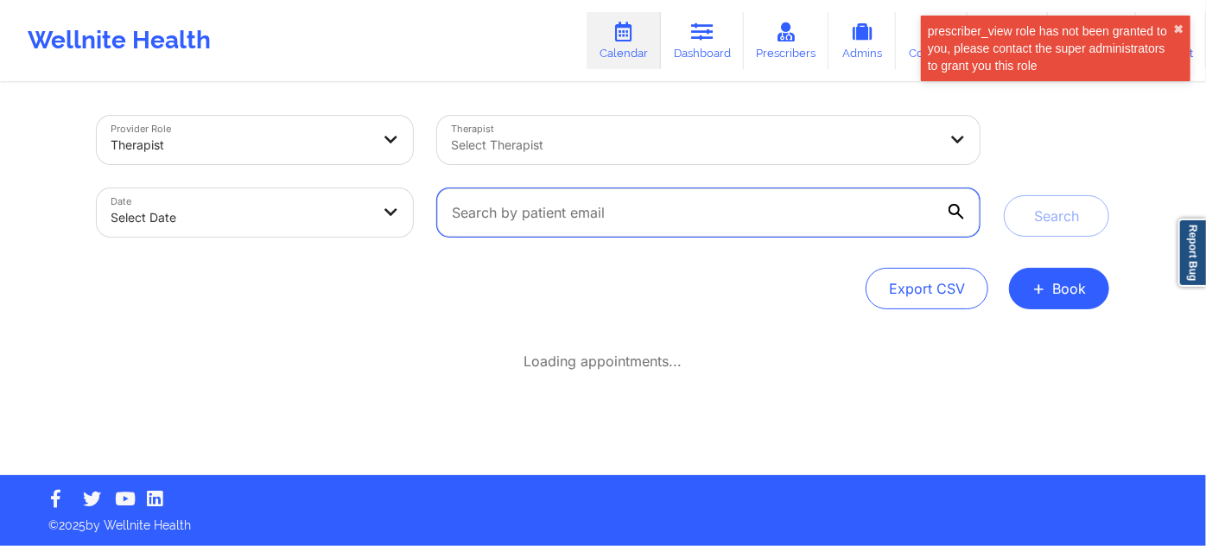
click at [762, 214] on input "text" at bounding box center [708, 212] width 542 height 48
paste input "[EMAIL_ADDRESS][DOMAIN_NAME]"
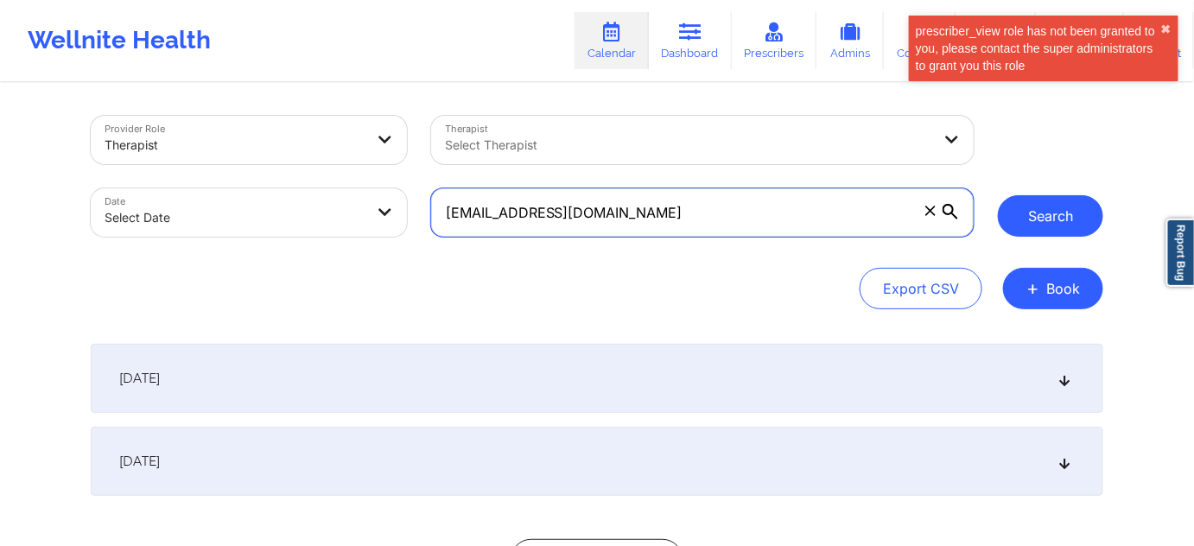
type input "[EMAIL_ADDRESS][DOMAIN_NAME]"
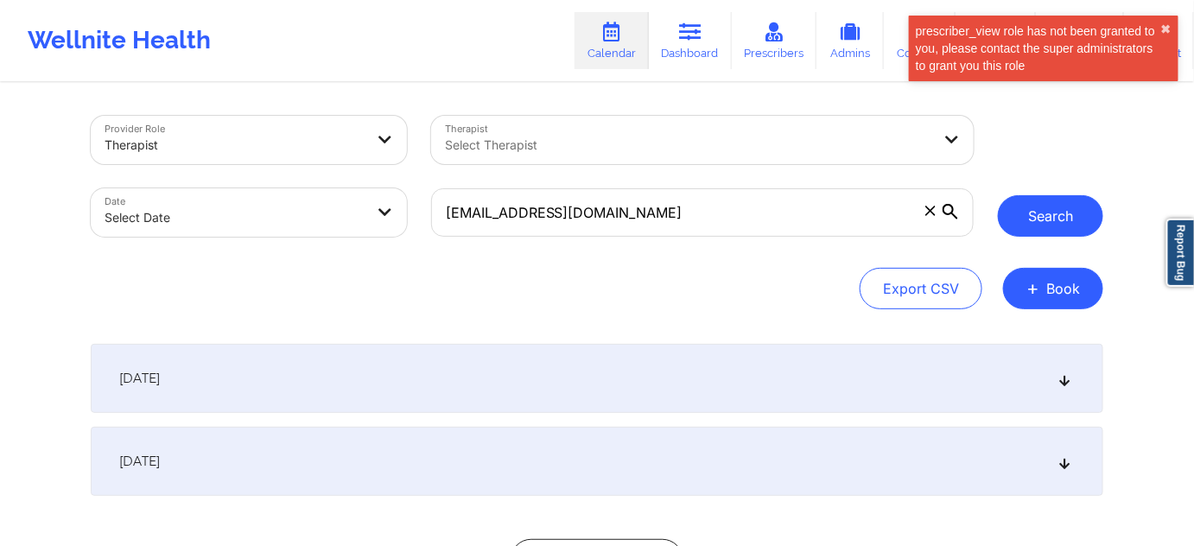
click at [1023, 220] on button "Search" at bounding box center [1050, 215] width 105 height 41
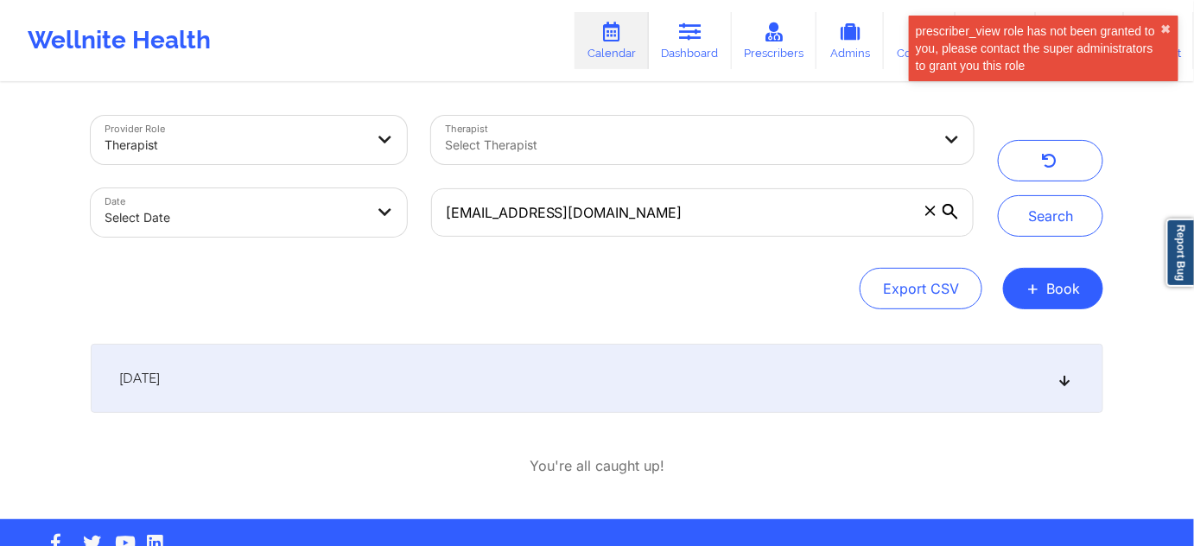
click at [681, 383] on div "[DATE]" at bounding box center [597, 378] width 1012 height 69
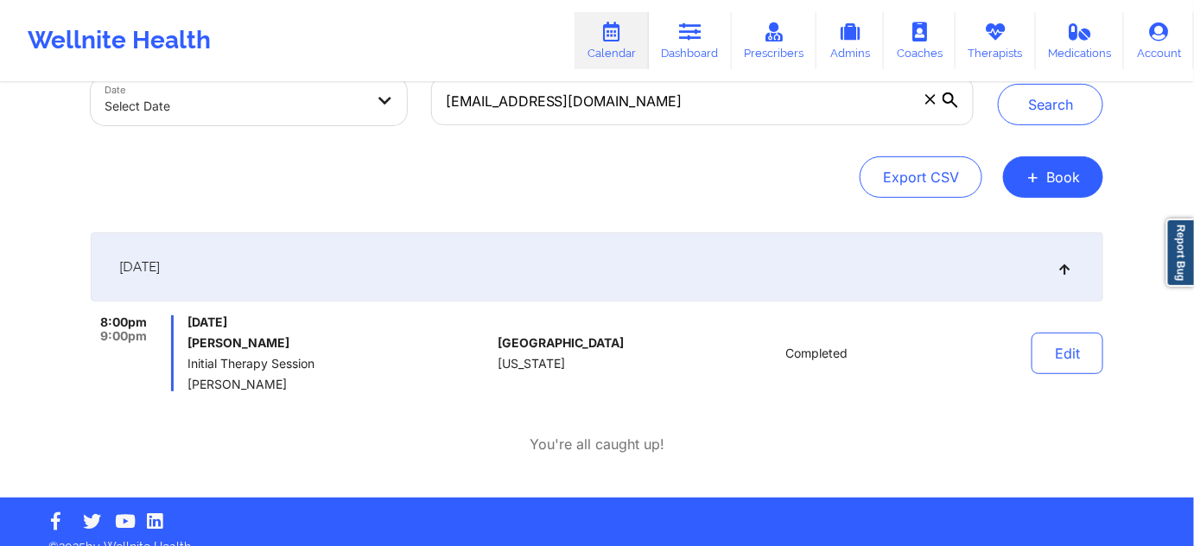
scroll to position [133, 0]
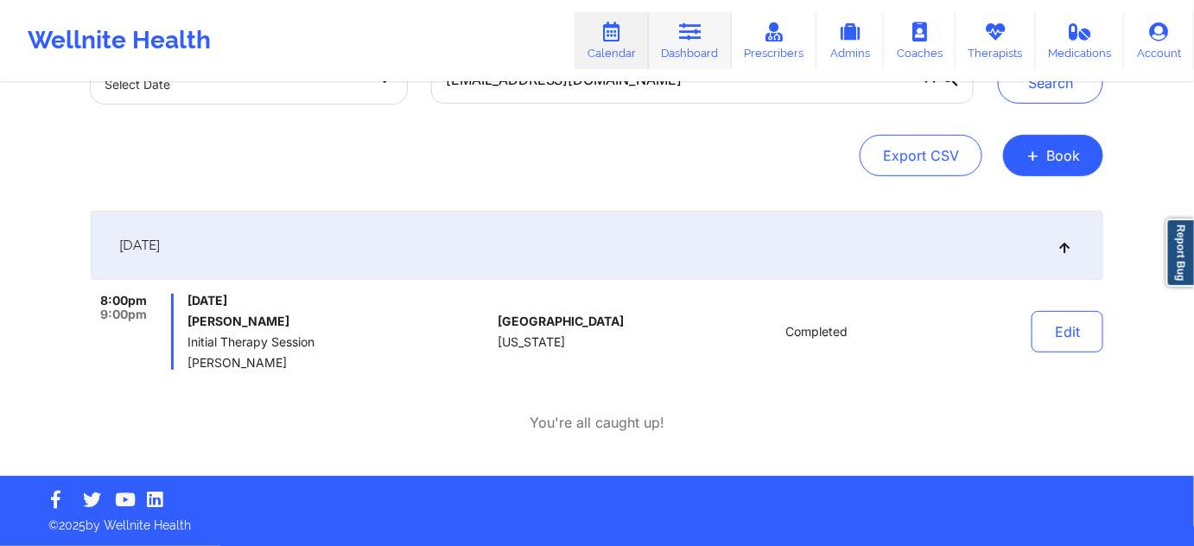
click at [685, 62] on link "Dashboard" at bounding box center [690, 40] width 83 height 57
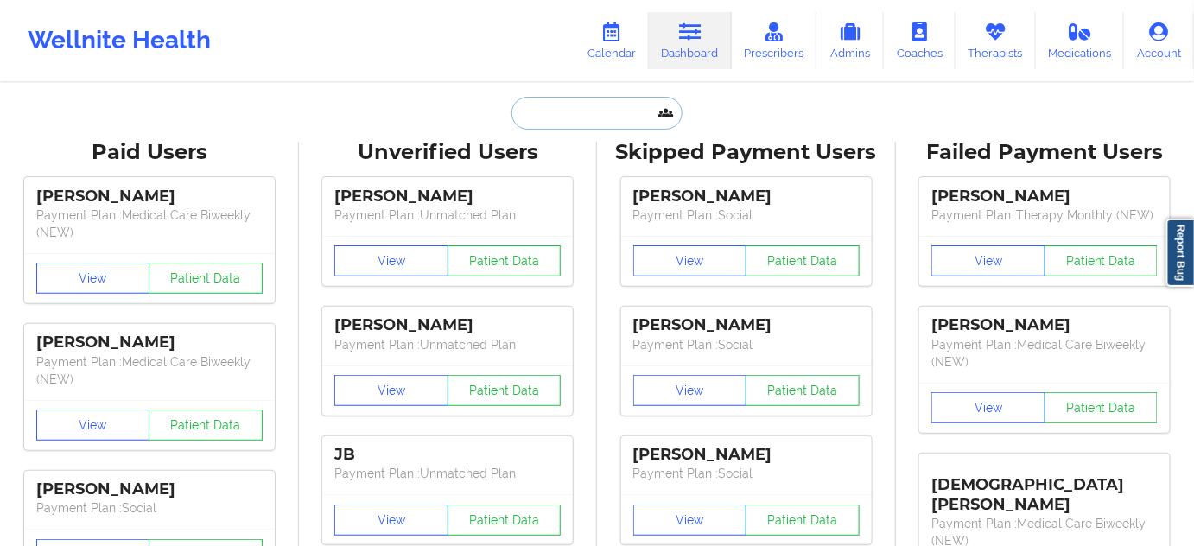
click at [652, 97] on input "text" at bounding box center [596, 113] width 171 height 33
paste input "[EMAIL_ADDRESS][DOMAIN_NAME]"
type input "[EMAIL_ADDRESS][DOMAIN_NAME]"
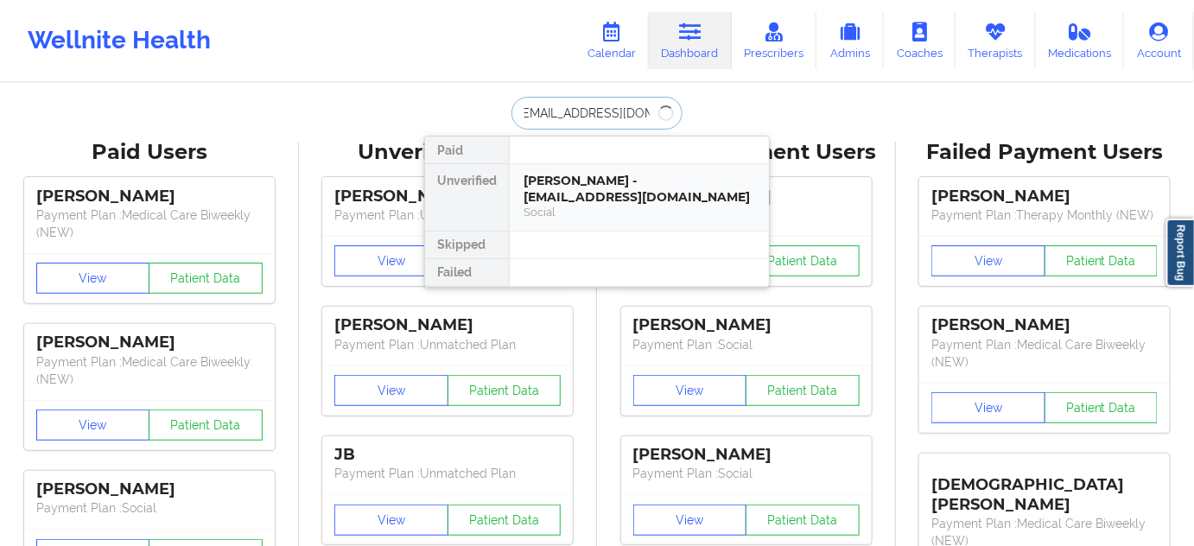
click at [629, 184] on div "[PERSON_NAME] - [EMAIL_ADDRESS][DOMAIN_NAME]" at bounding box center [638, 189] width 231 height 32
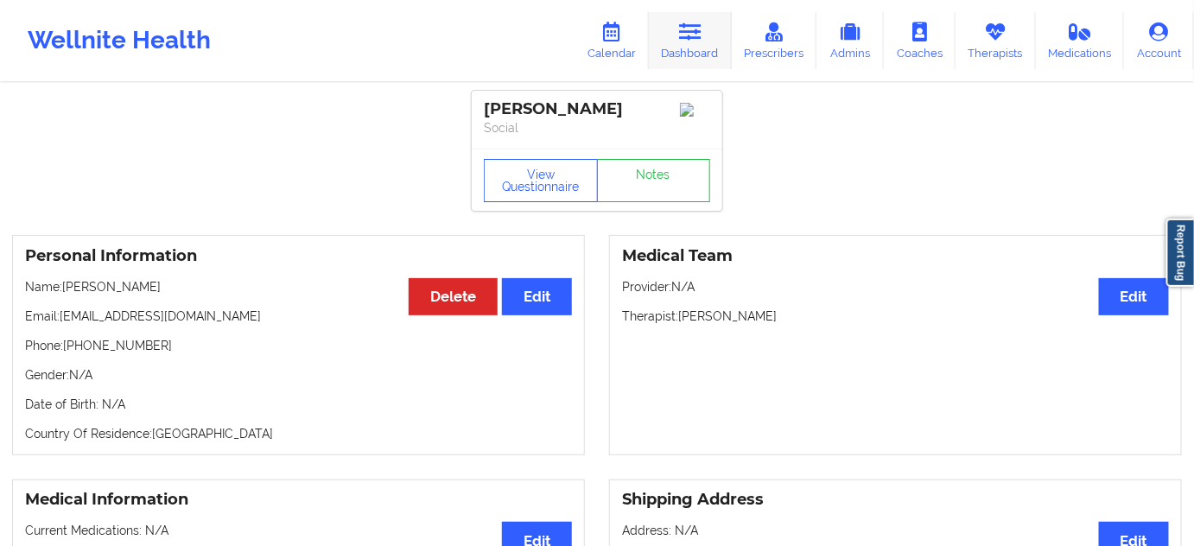
click at [684, 38] on icon at bounding box center [690, 31] width 22 height 19
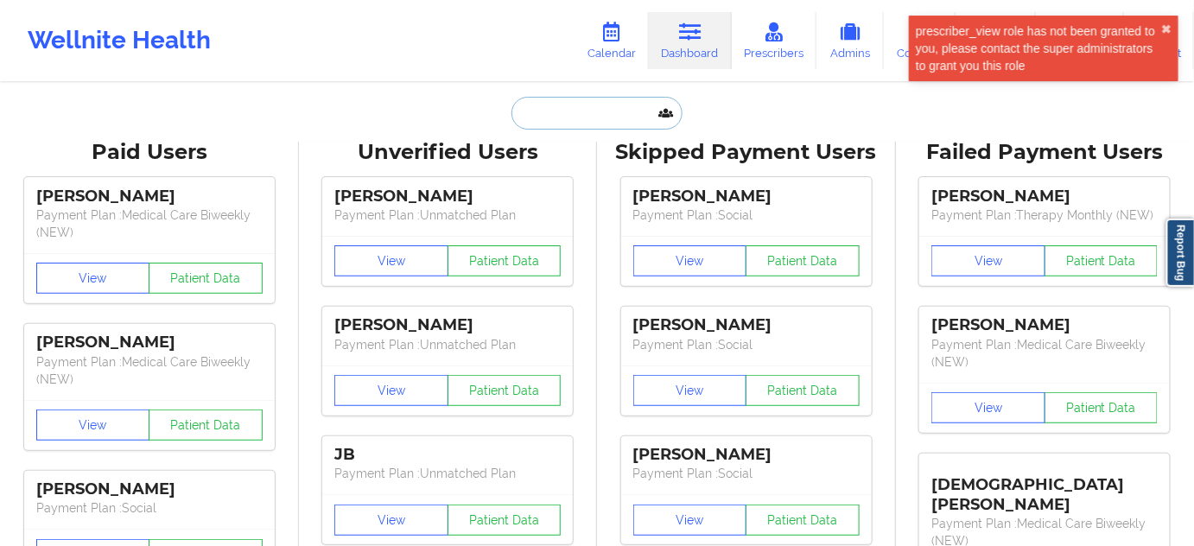
click at [623, 114] on input "text" at bounding box center [596, 113] width 171 height 33
paste input "[EMAIL_ADDRESS][DOMAIN_NAME]"
type input "[EMAIL_ADDRESS][DOMAIN_NAME]"
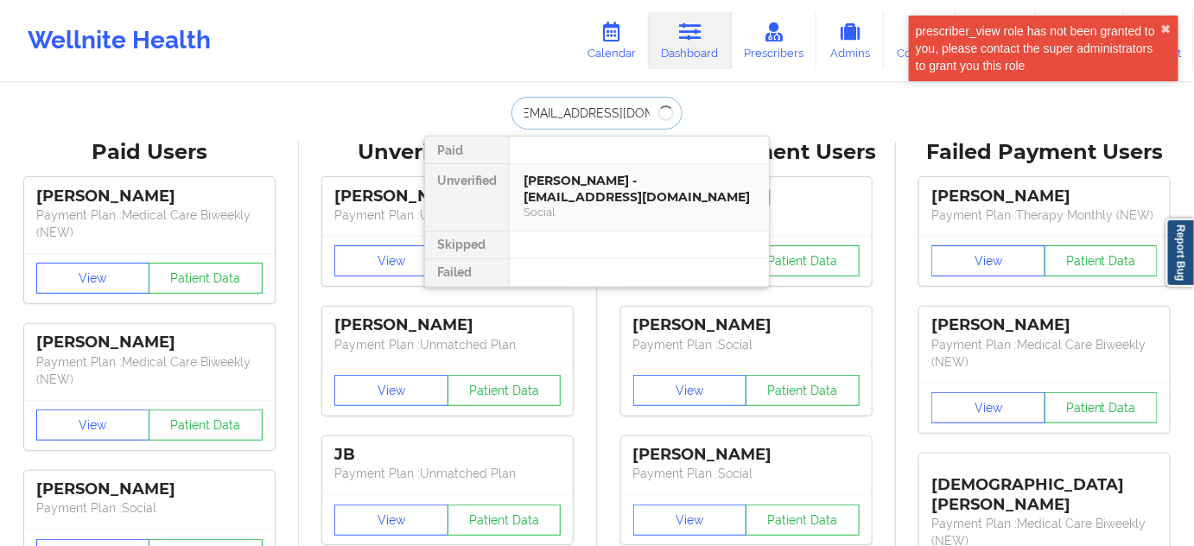
click at [589, 187] on div "[PERSON_NAME] - [EMAIL_ADDRESS][DOMAIN_NAME]" at bounding box center [638, 189] width 231 height 32
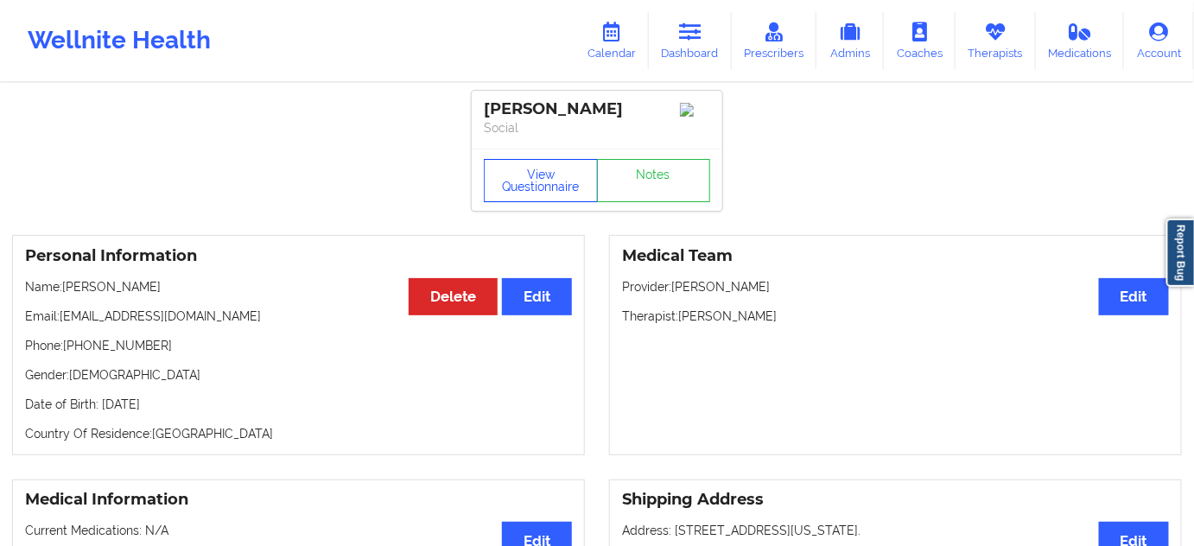
click at [567, 186] on button "View Questionnaire" at bounding box center [541, 180] width 114 height 43
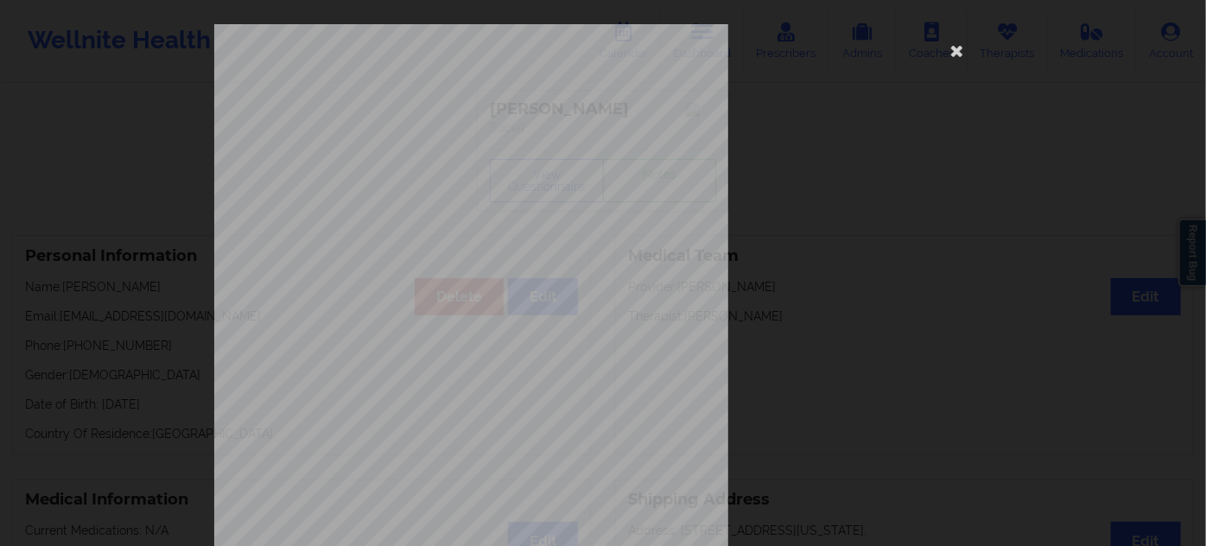
click at [951, 58] on icon at bounding box center [957, 50] width 28 height 28
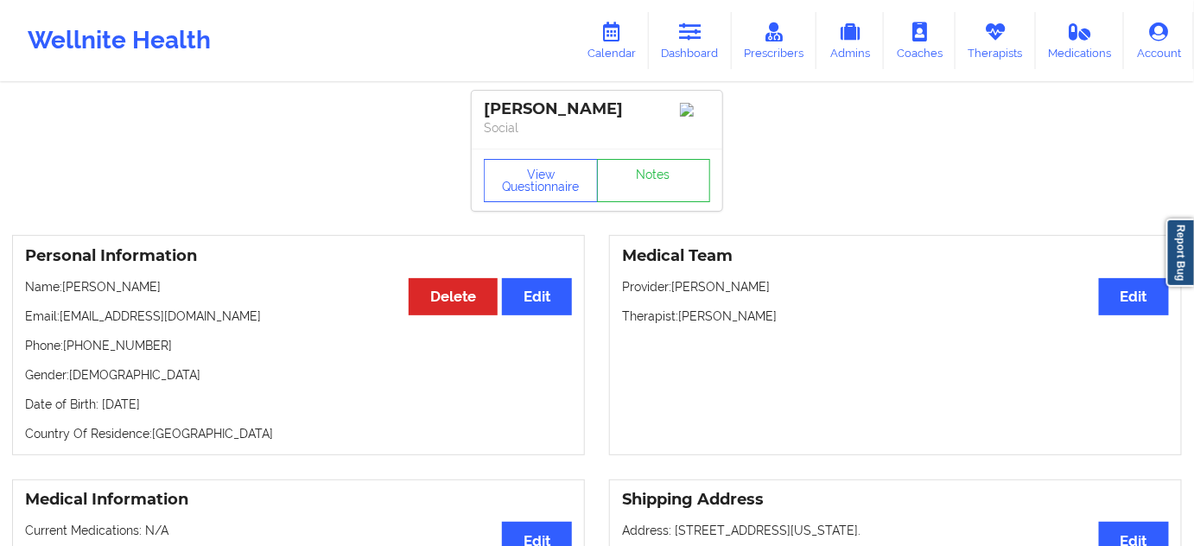
click at [563, 111] on div "[PERSON_NAME]" at bounding box center [597, 109] width 226 height 20
click at [691, 37] on icon at bounding box center [690, 31] width 22 height 19
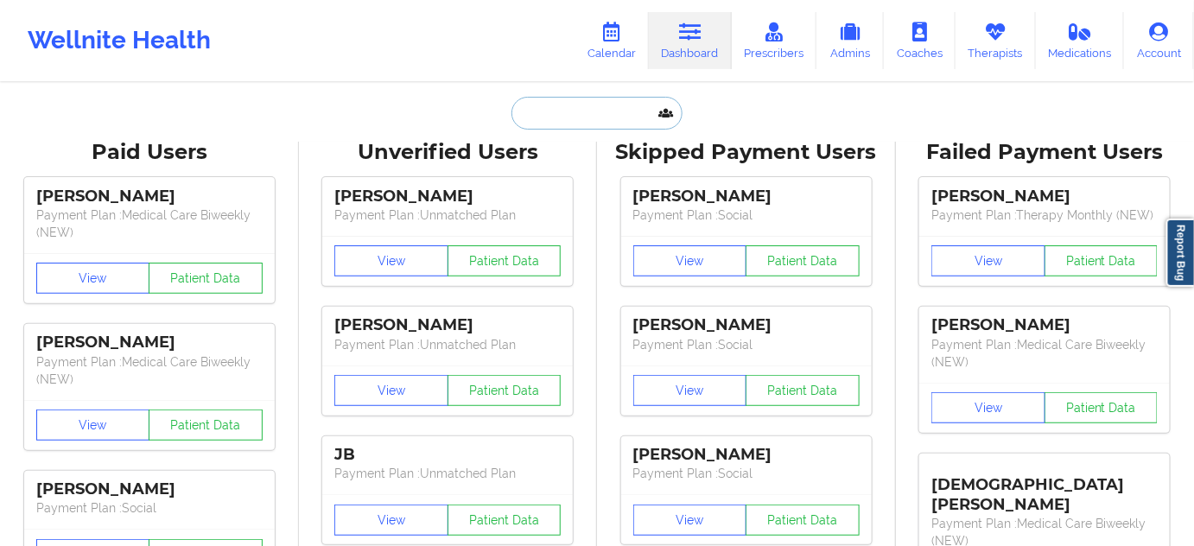
click at [595, 110] on input "text" at bounding box center [596, 113] width 171 height 33
paste input "[EMAIL_ADDRESS][DOMAIN_NAME]"
type input "[EMAIL_ADDRESS][DOMAIN_NAME]"
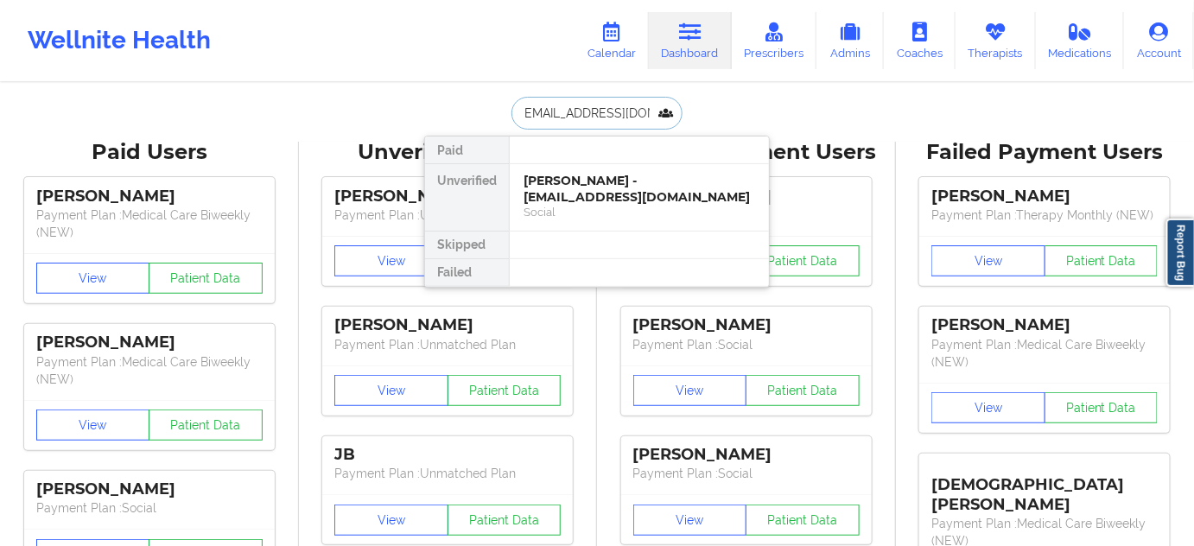
click at [585, 184] on div "[PERSON_NAME] - [EMAIL_ADDRESS][DOMAIN_NAME]" at bounding box center [638, 189] width 231 height 32
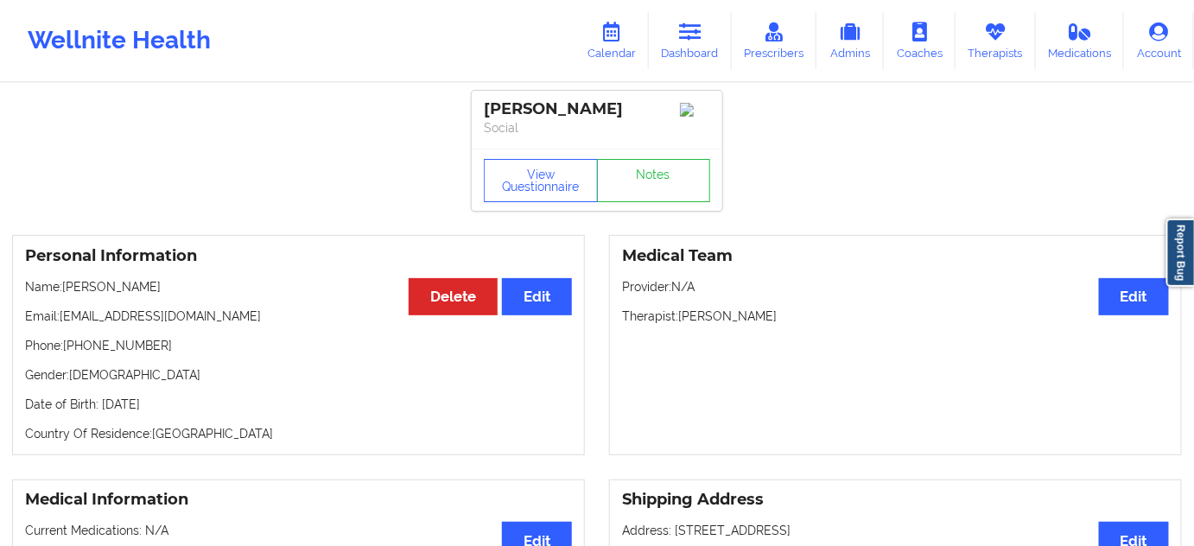
drag, startPoint x: 681, startPoint y: 320, endPoint x: 782, endPoint y: 324, distance: 100.2
click at [782, 324] on p "Therapist: [PERSON_NAME]" at bounding box center [895, 315] width 547 height 17
click at [560, 111] on div "[PERSON_NAME]" at bounding box center [597, 109] width 226 height 20
click at [592, 136] on div "[PERSON_NAME] Social" at bounding box center [597, 120] width 250 height 58
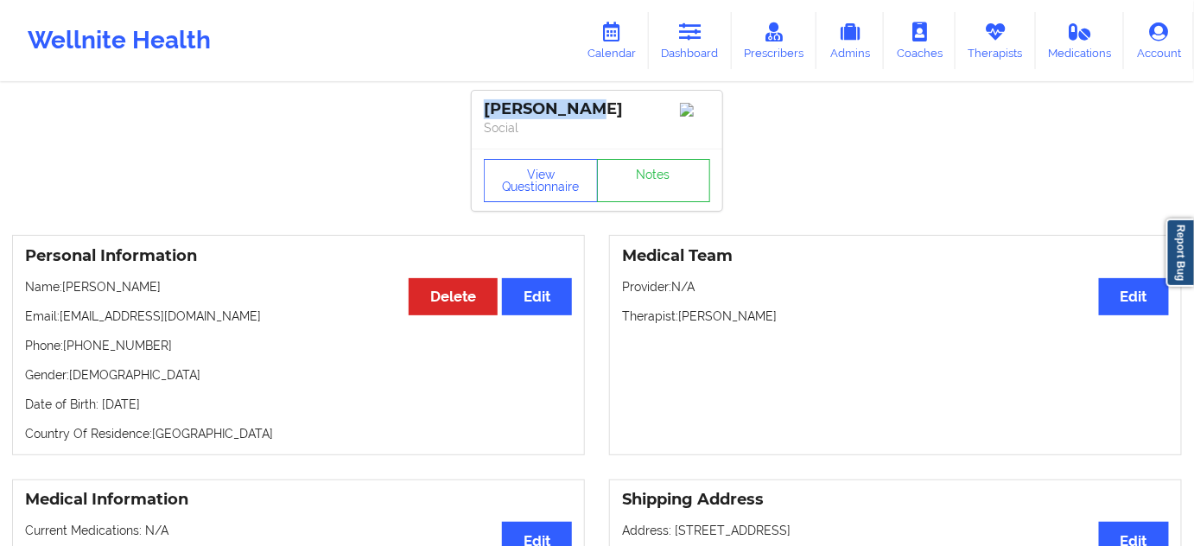
drag, startPoint x: 596, startPoint y: 104, endPoint x: 466, endPoint y: 101, distance: 129.6
